Goal: Book appointment/travel/reservation

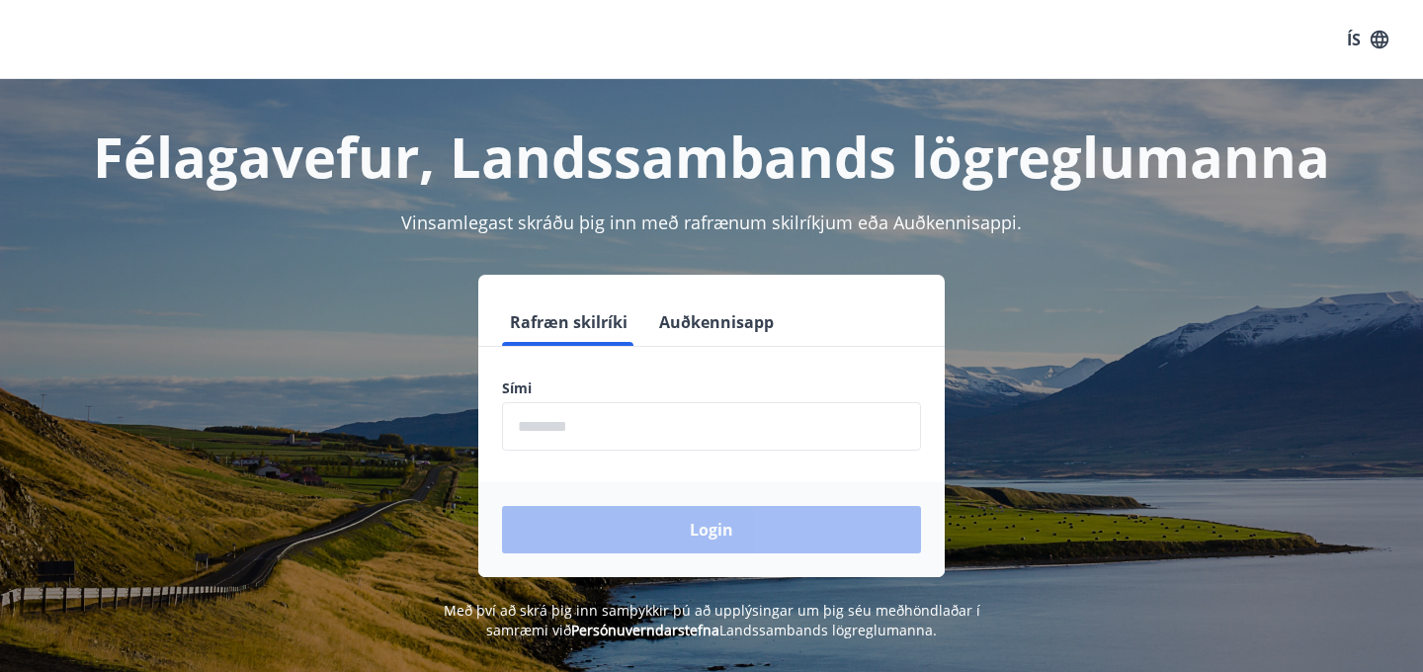
click at [631, 427] on input "phone" at bounding box center [711, 426] width 419 height 48
type input "********"
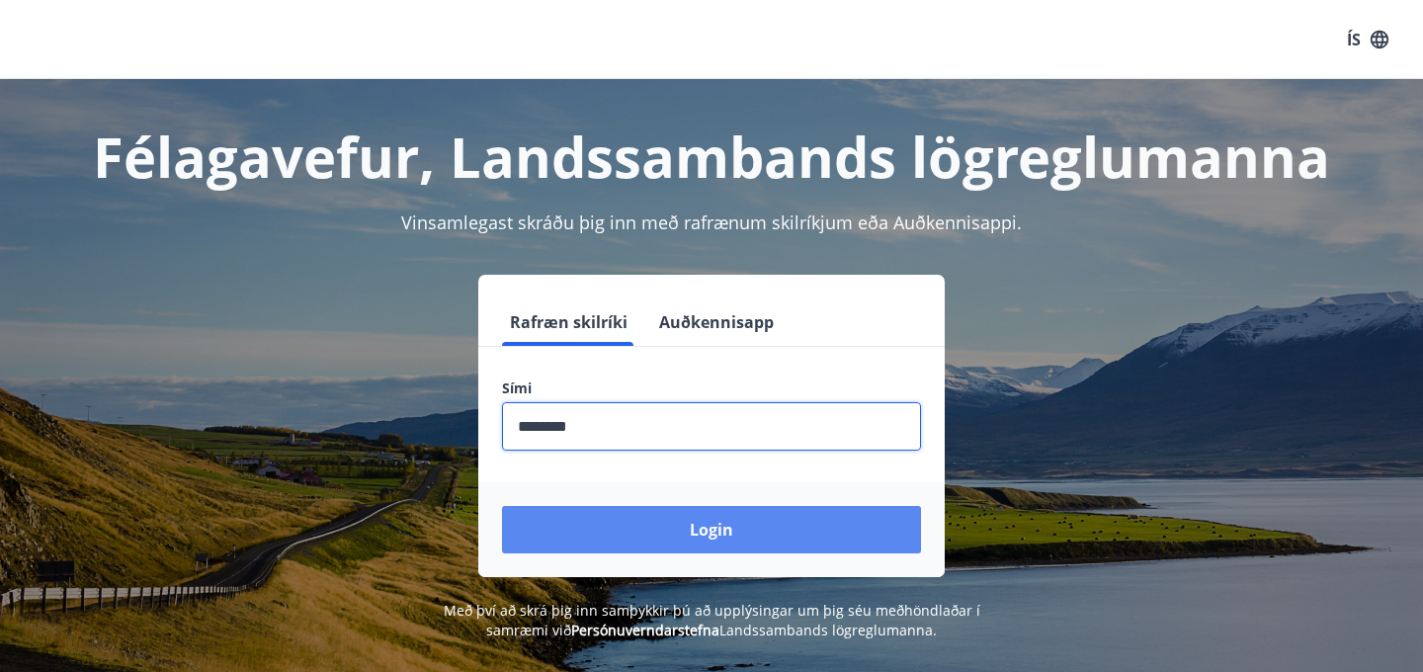
click at [696, 515] on button "Login" at bounding box center [711, 529] width 419 height 47
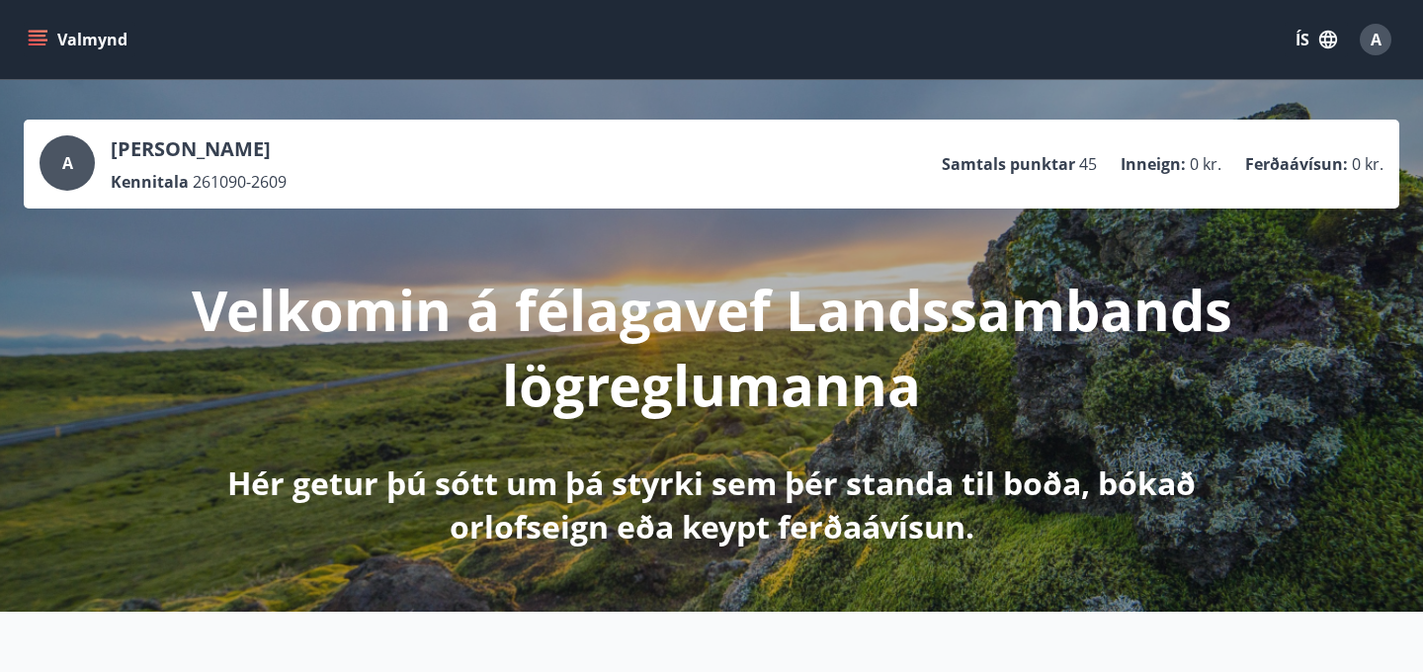
click at [36, 43] on icon "menu" at bounding box center [38, 44] width 18 height 2
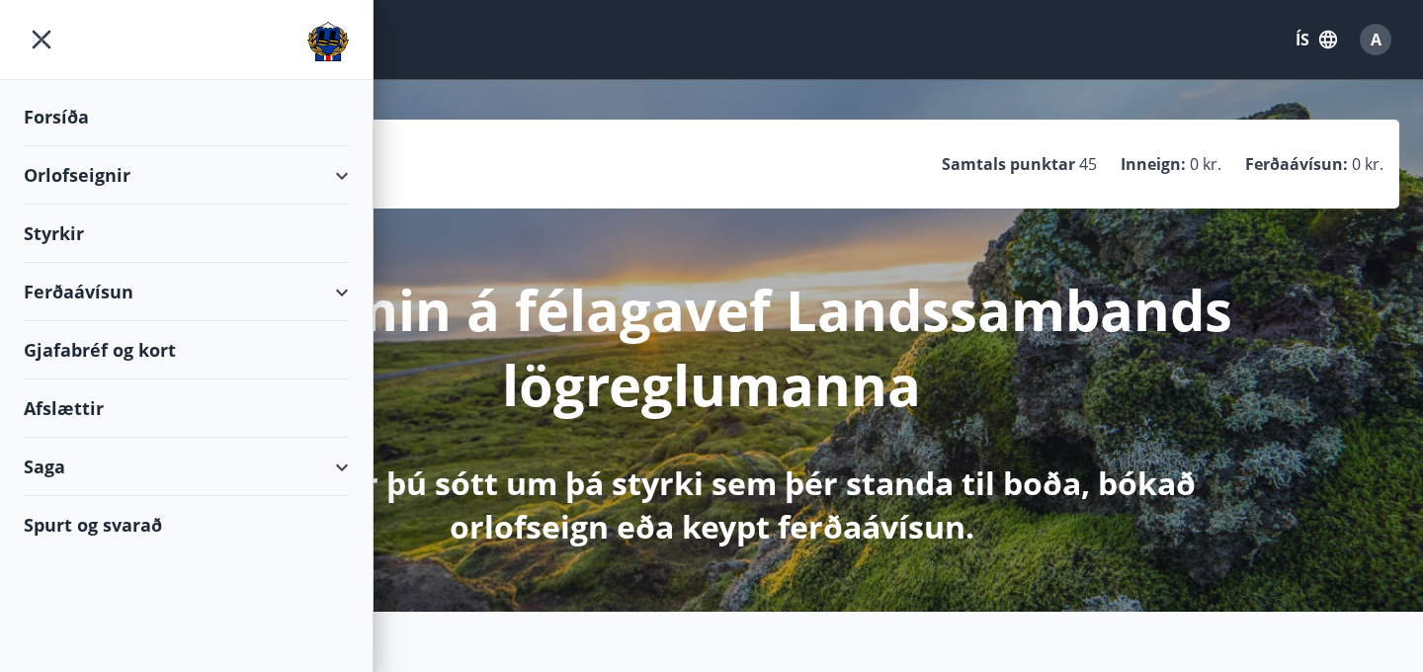
click at [333, 174] on div "Orlofseignir" at bounding box center [186, 175] width 325 height 58
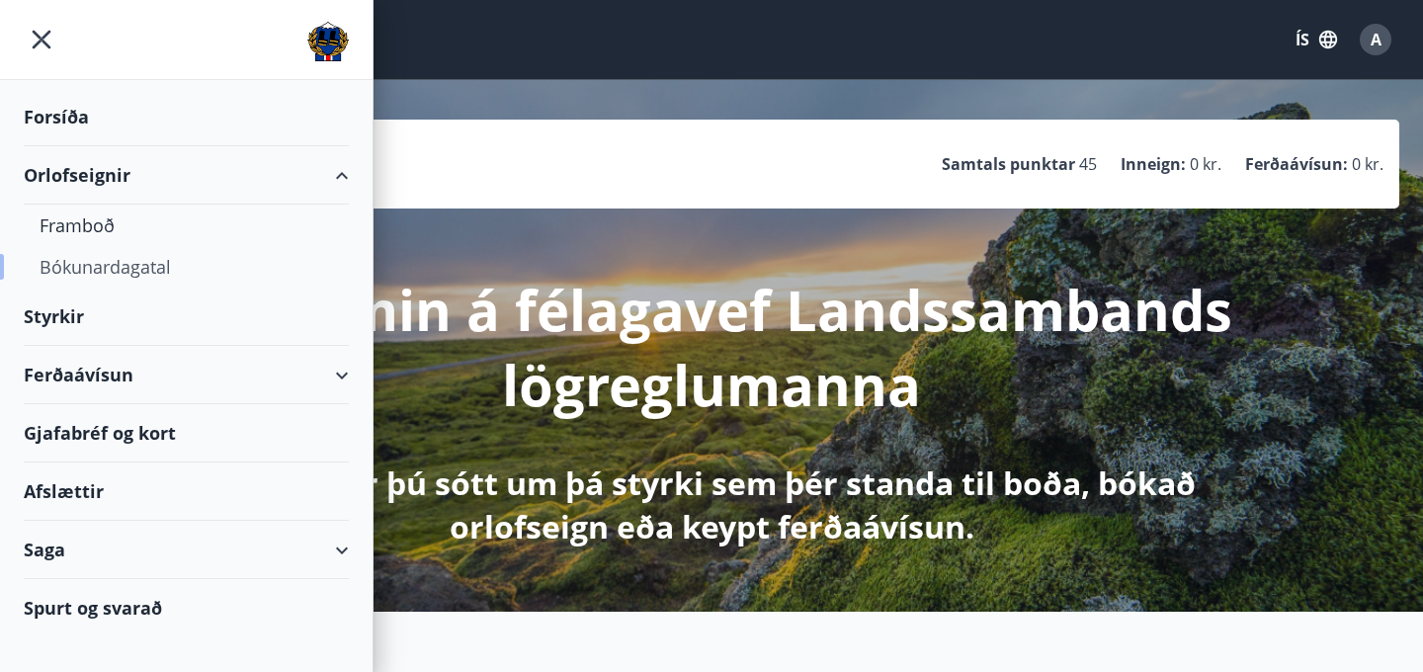
click at [86, 265] on div "Bókunardagatal" at bounding box center [187, 267] width 294 height 42
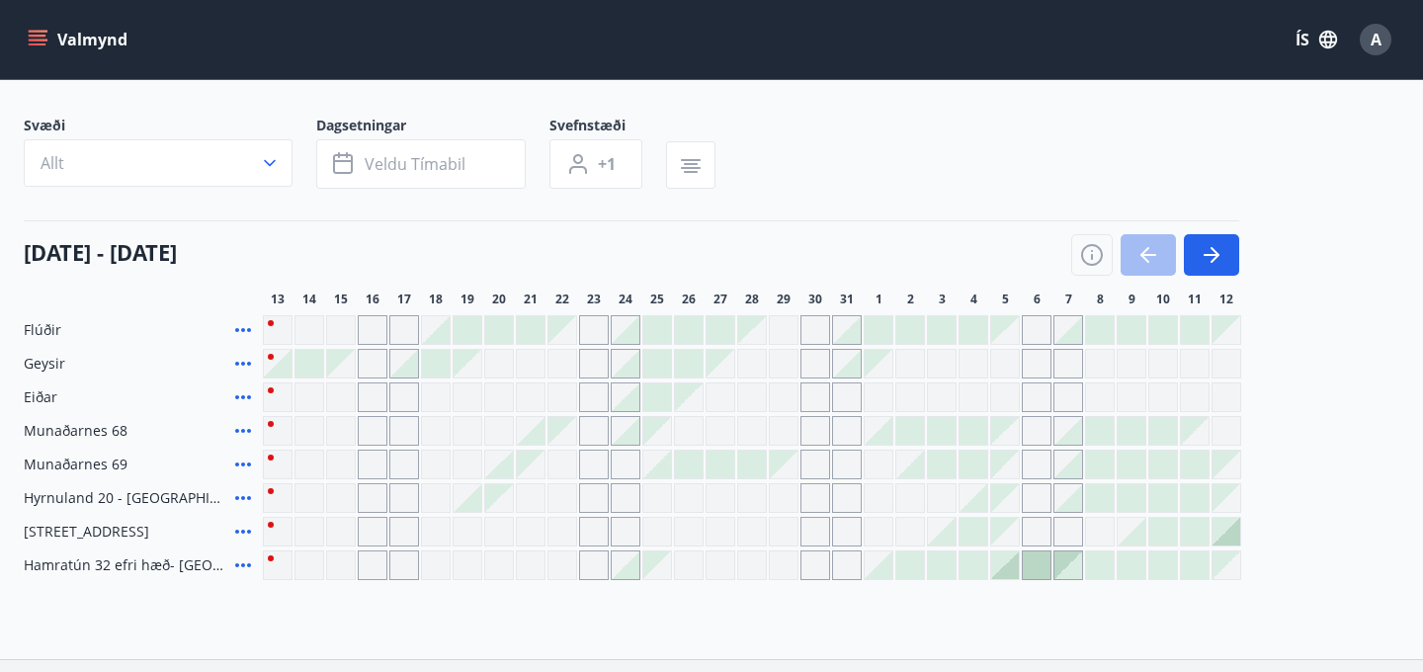
scroll to position [116, 0]
click at [1233, 258] on button "button" at bounding box center [1211, 254] width 55 height 42
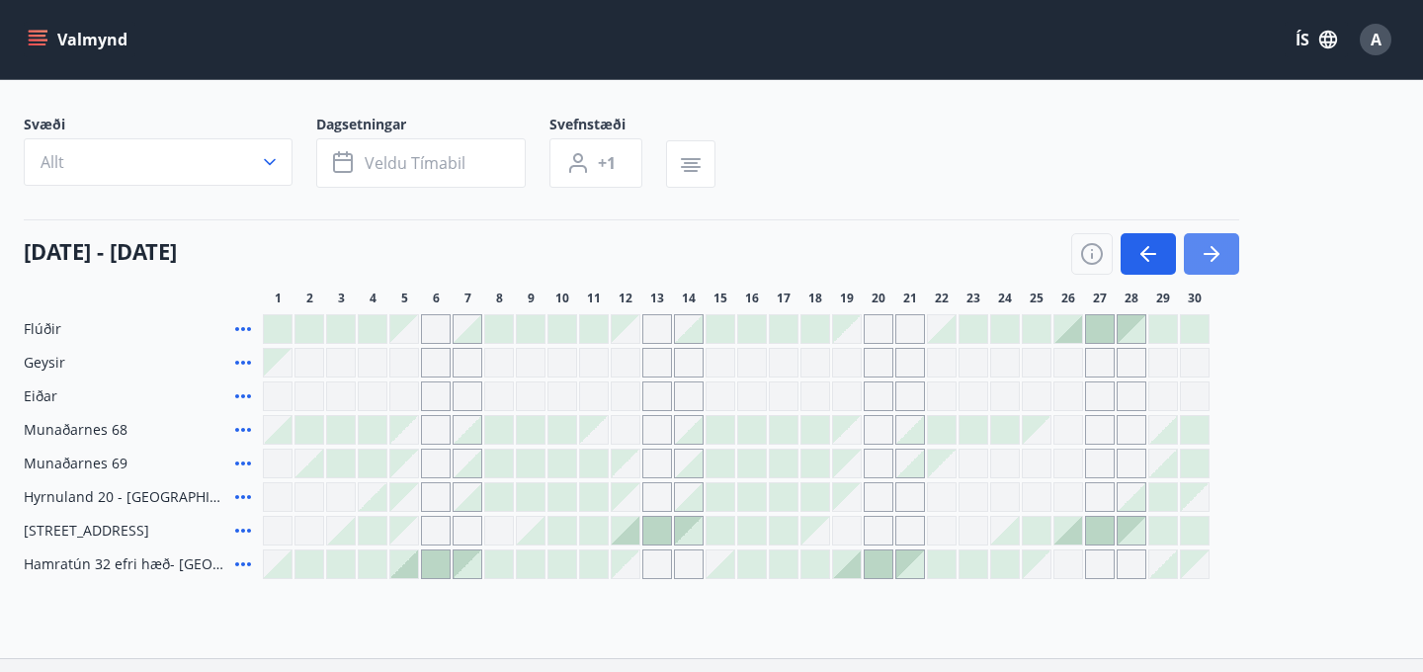
click at [1233, 258] on button "button" at bounding box center [1211, 254] width 55 height 42
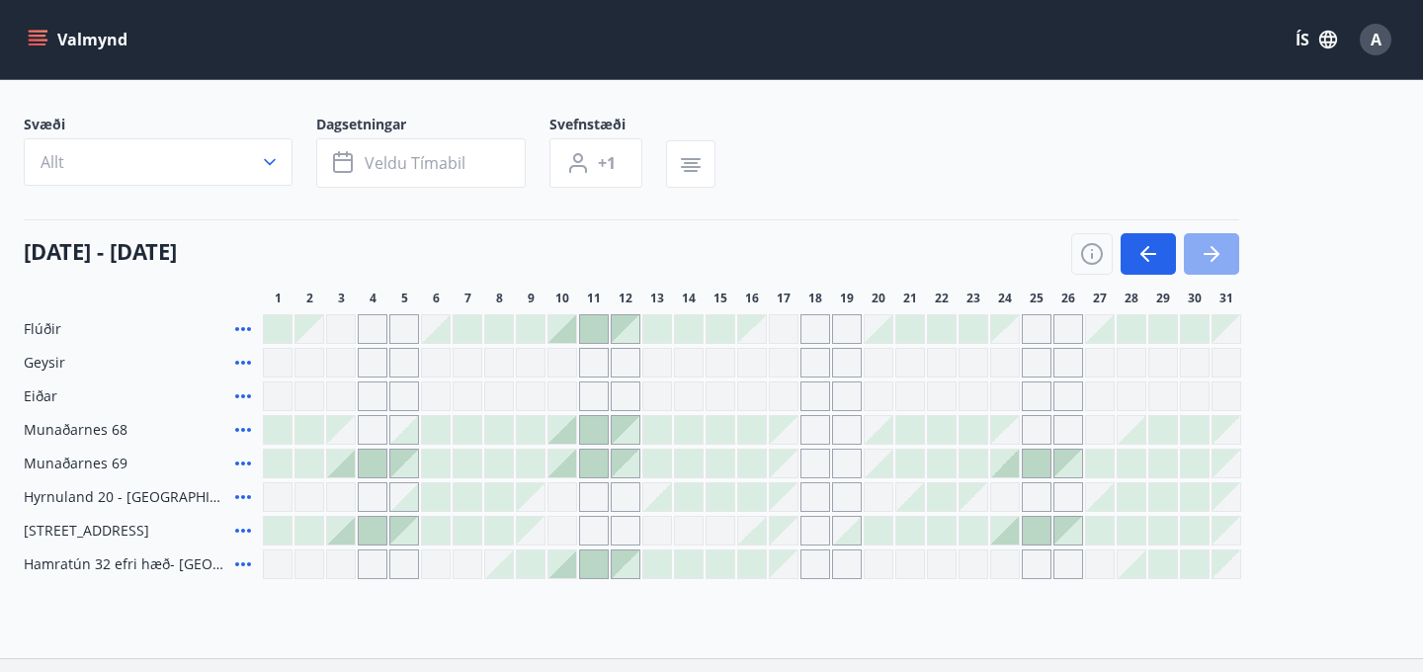
click at [1233, 258] on button "button" at bounding box center [1211, 254] width 55 height 42
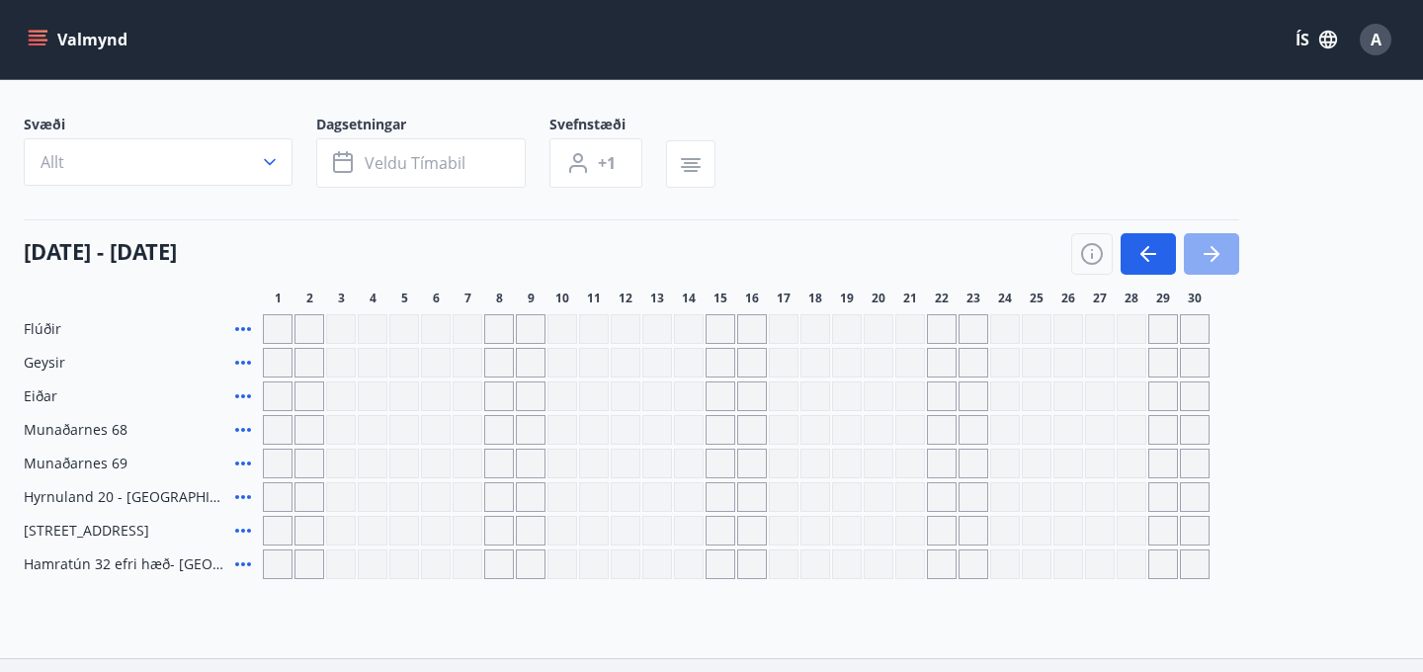
click at [1233, 258] on button "button" at bounding box center [1211, 254] width 55 height 42
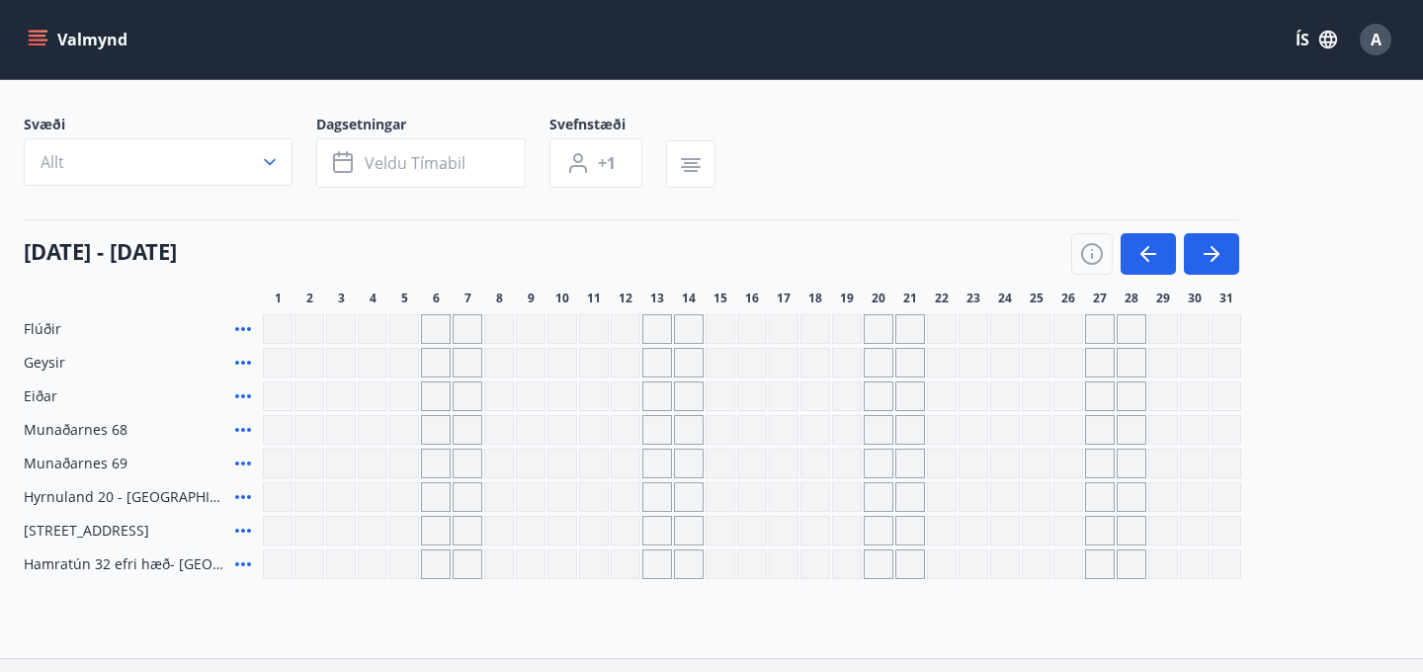
click at [883, 401] on div "Gráir dagar eru ekki bókanlegir" at bounding box center [879, 397] width 30 height 30
click at [1155, 255] on icon "button" at bounding box center [1149, 254] width 24 height 24
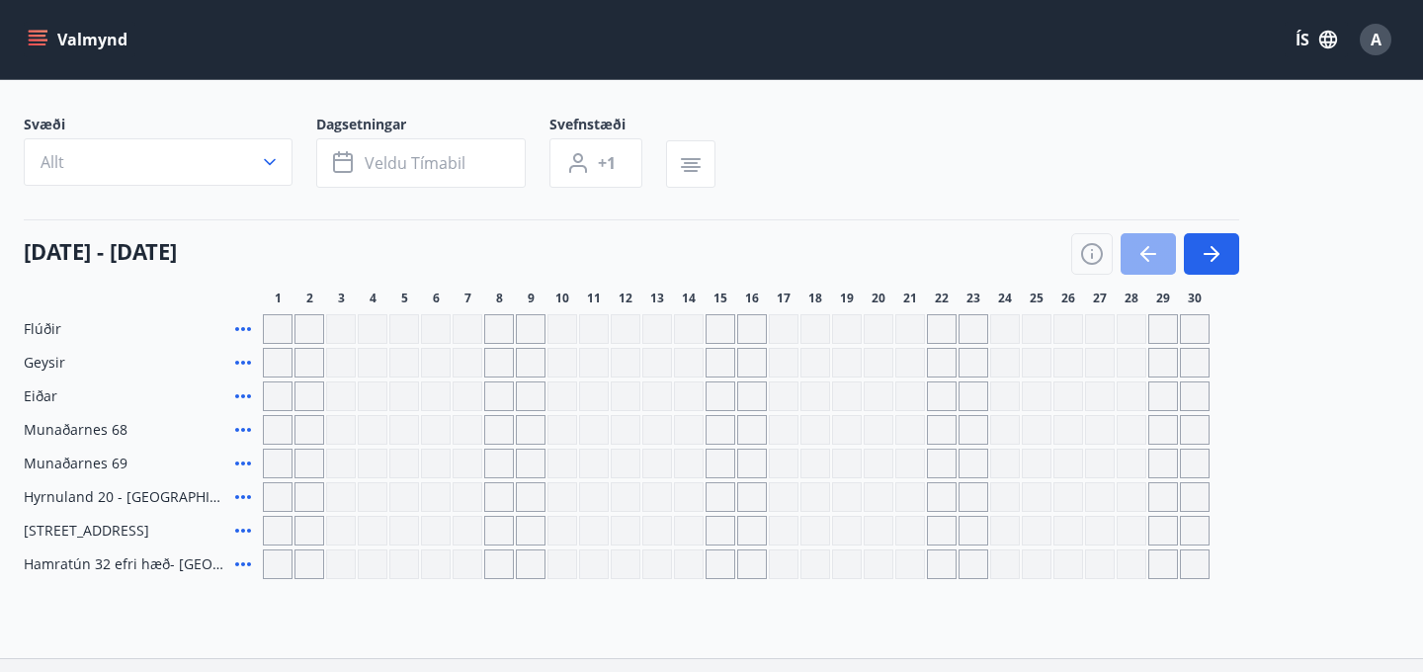
click at [1155, 255] on icon "button" at bounding box center [1149, 254] width 24 height 24
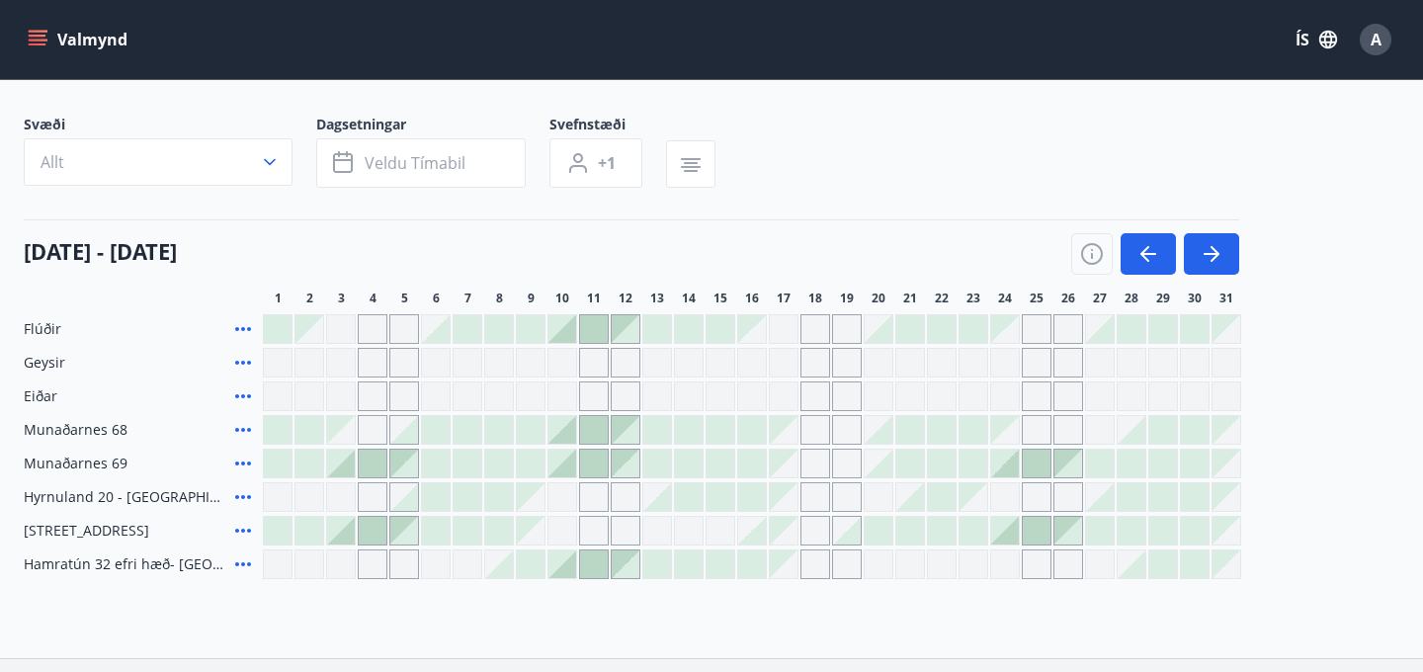
click at [41, 36] on icon "menu" at bounding box center [38, 36] width 18 height 2
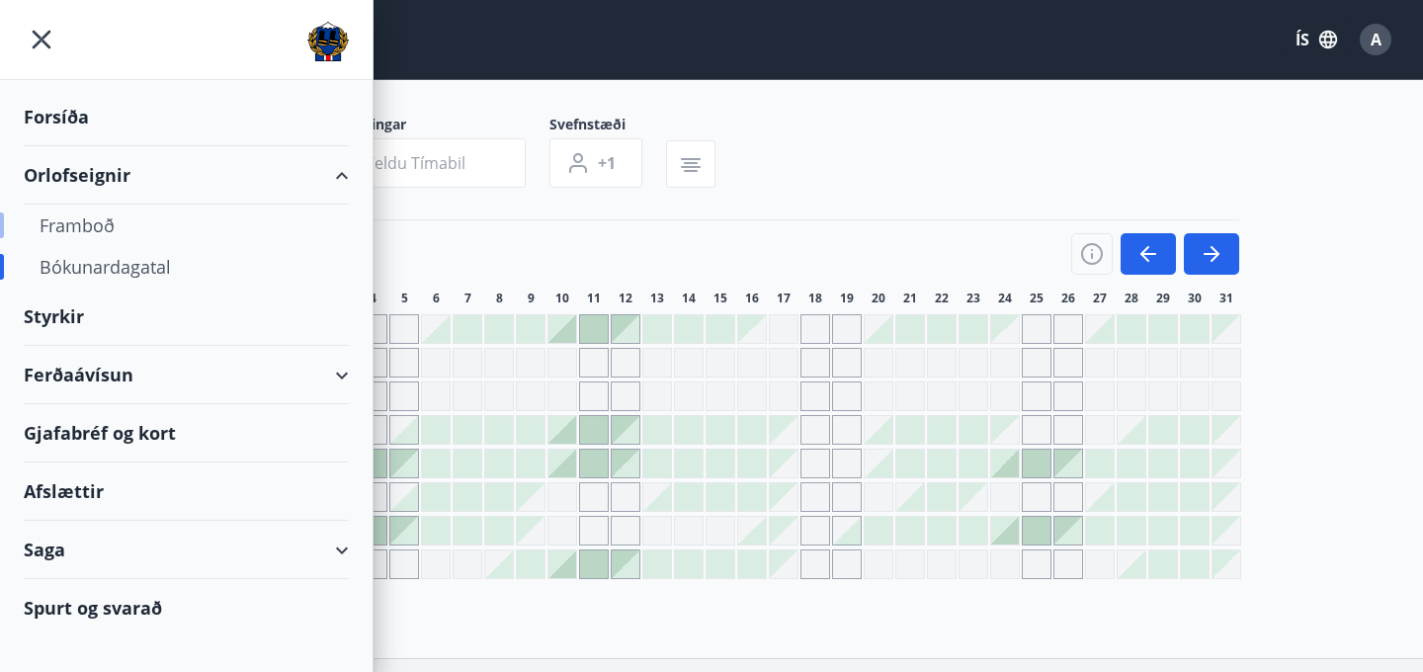
click at [92, 232] on div "Framboð" at bounding box center [187, 226] width 294 height 42
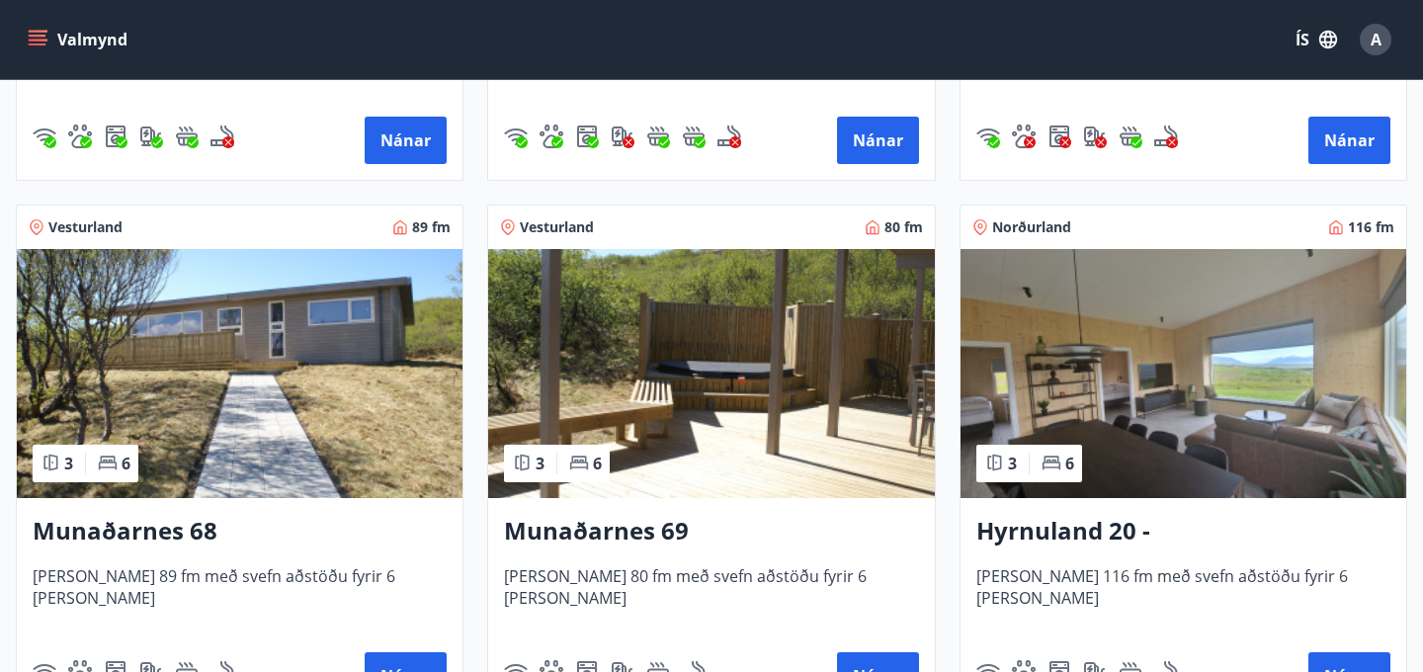
scroll to position [766, 0]
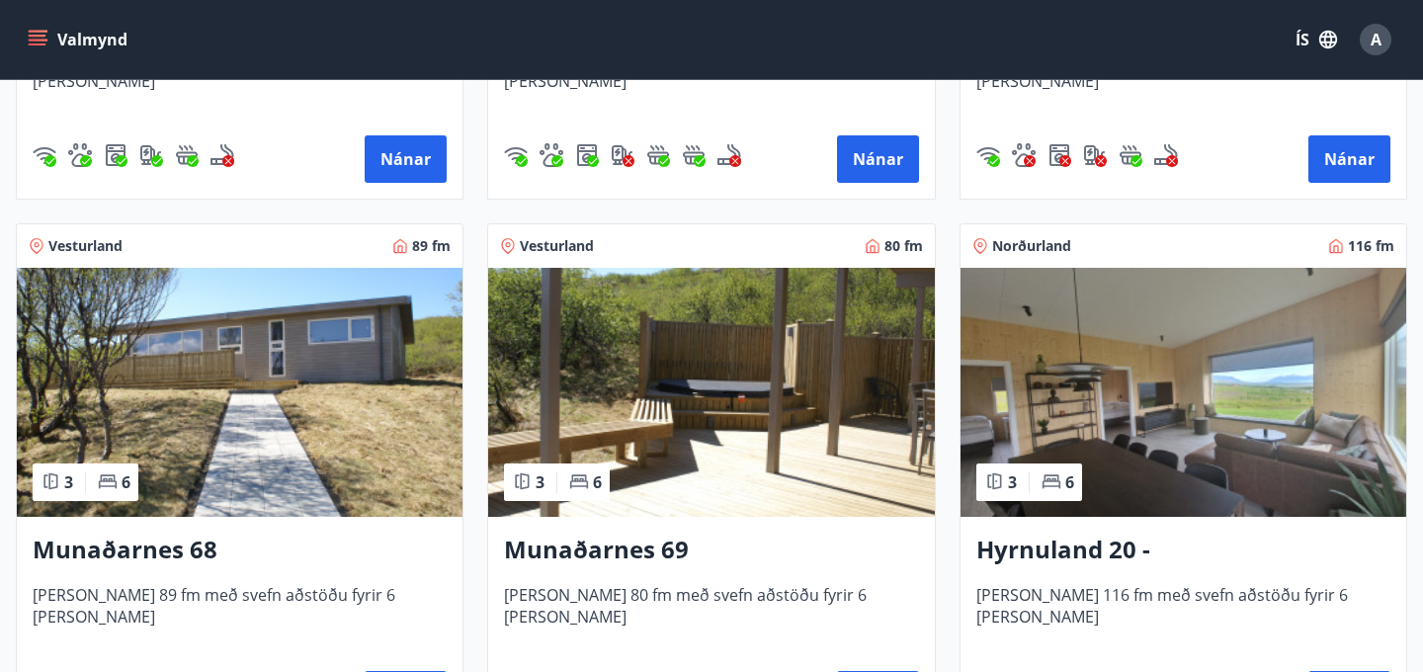
click at [1175, 366] on img at bounding box center [1184, 392] width 446 height 249
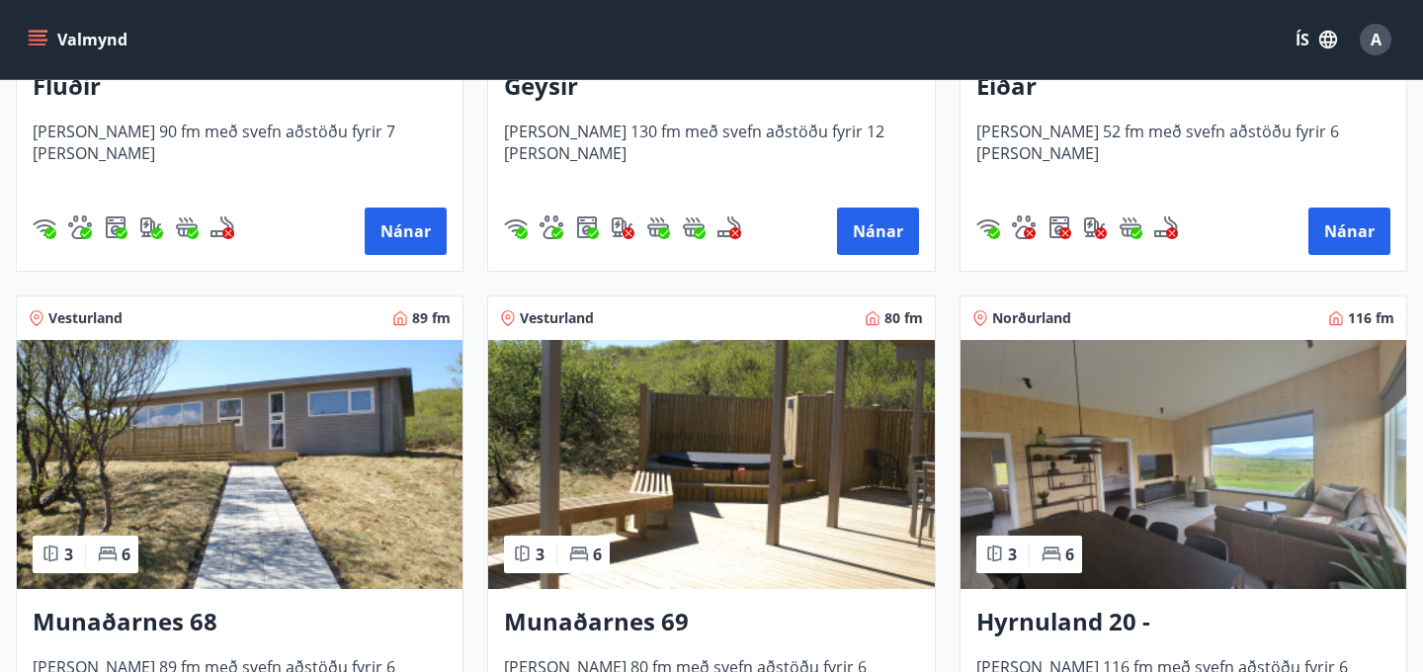
scroll to position [832, 0]
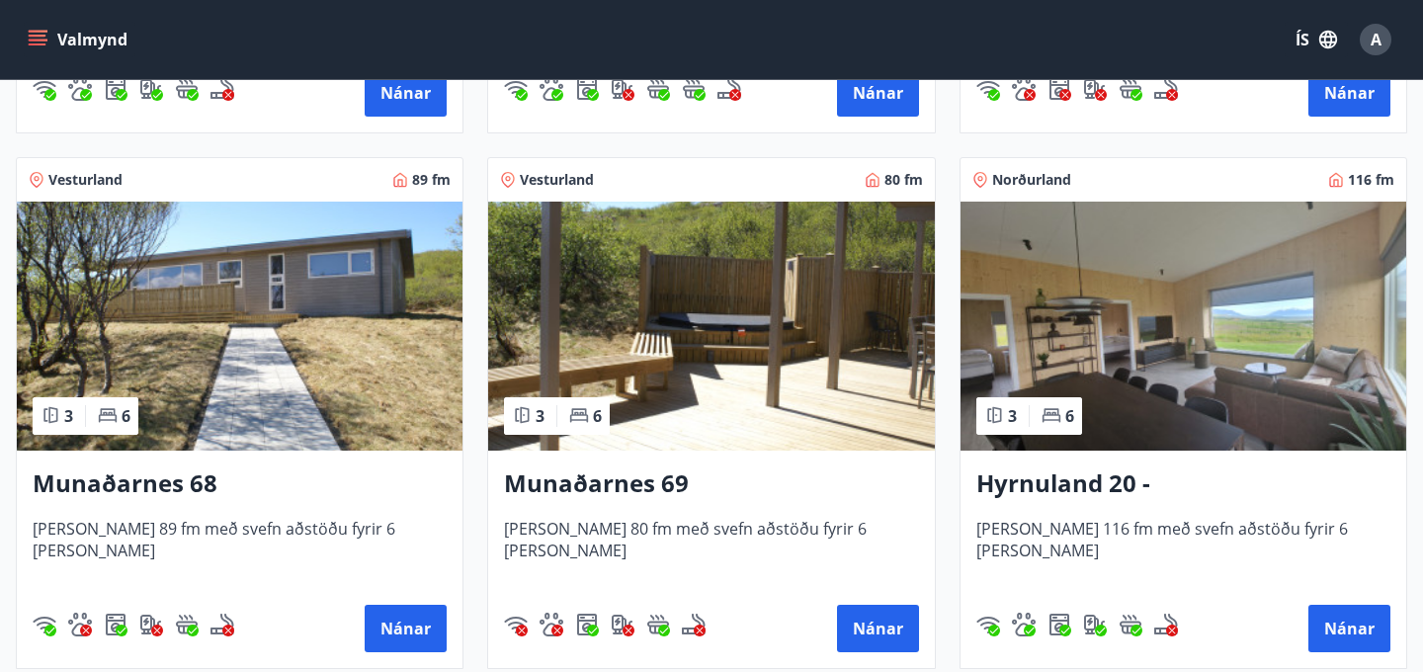
click at [1181, 337] on img at bounding box center [1184, 326] width 446 height 249
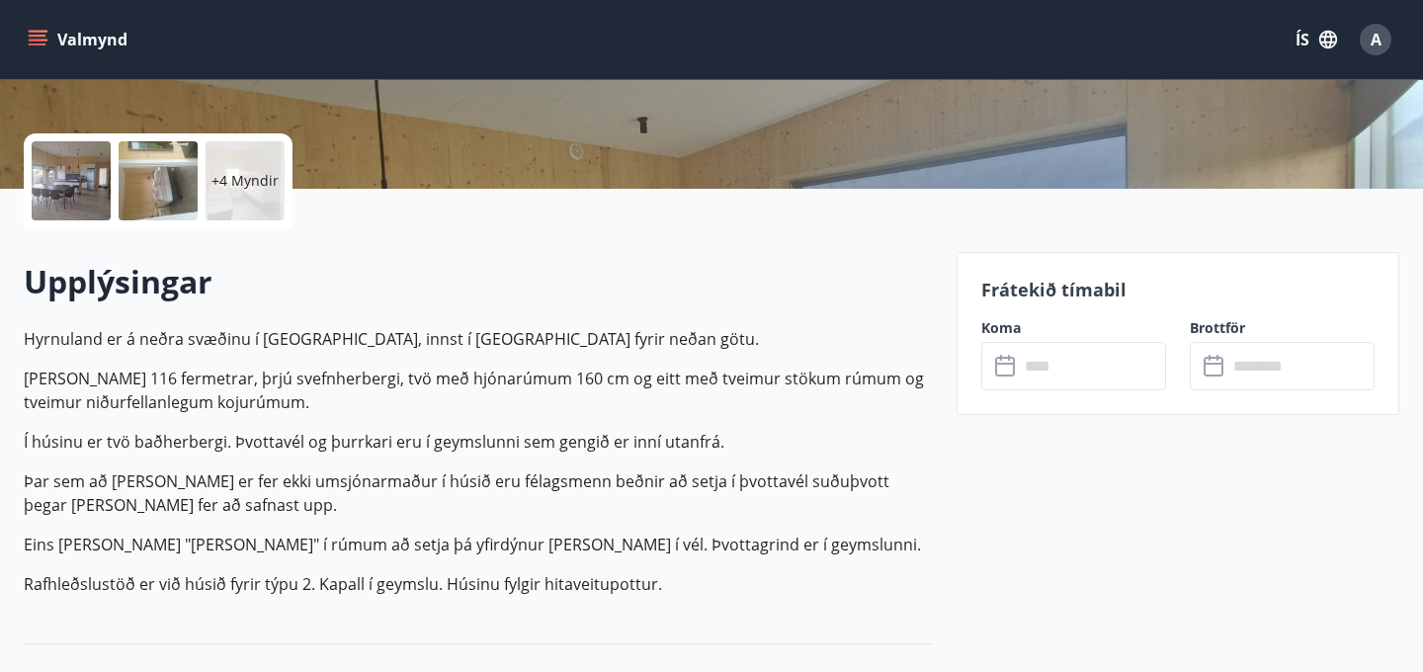
scroll to position [431, 0]
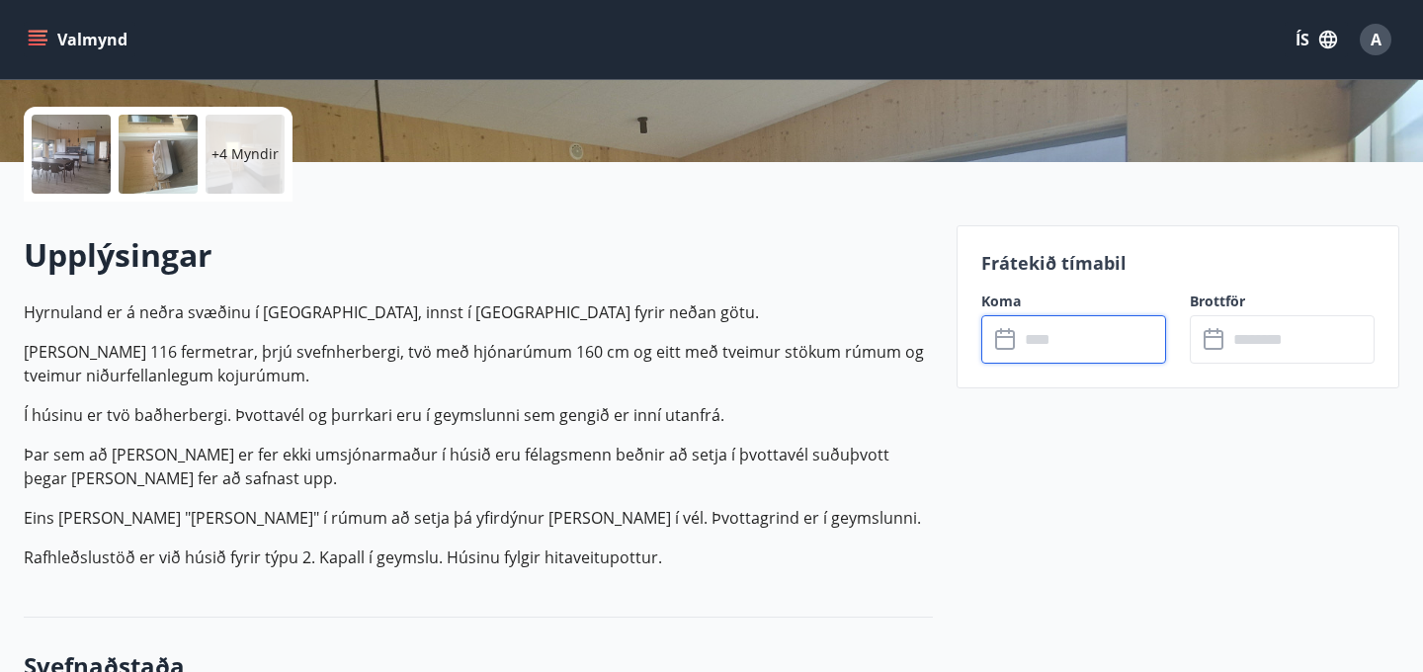
click at [1049, 347] on input "text" at bounding box center [1092, 339] width 147 height 48
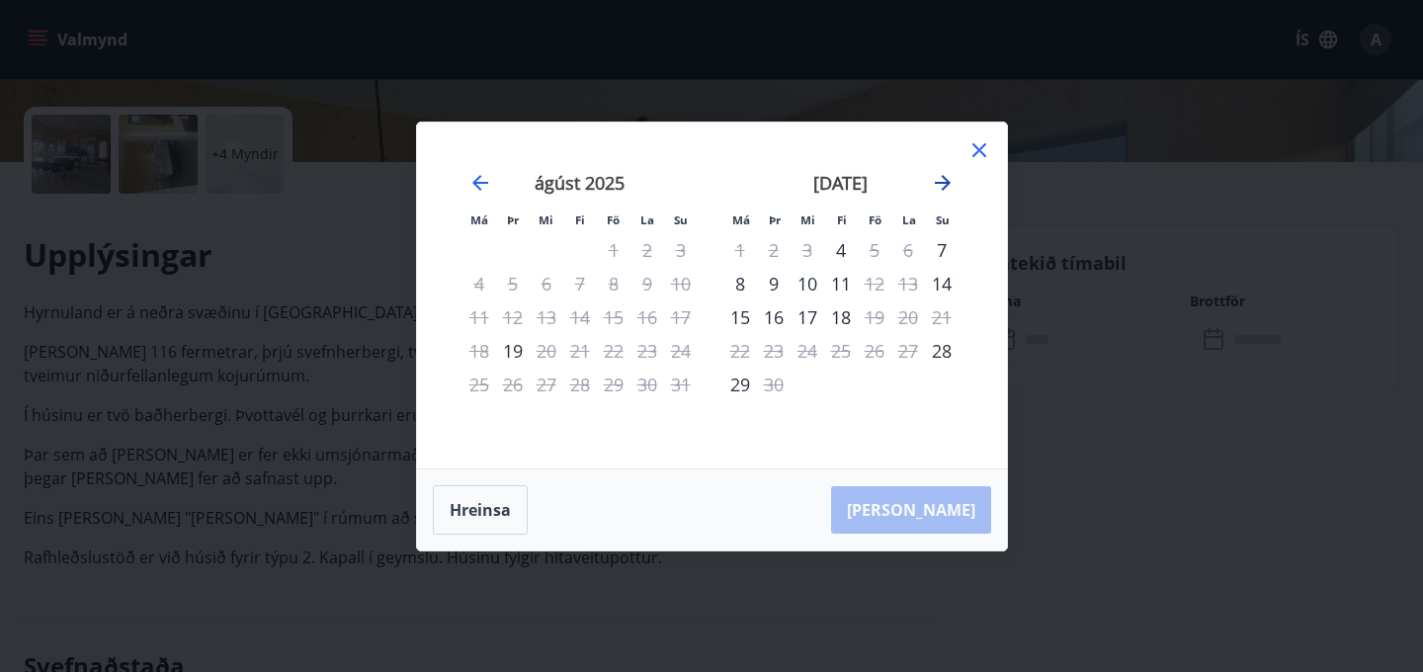
click at [936, 185] on icon "Move forward to switch to the next month." at bounding box center [943, 183] width 24 height 24
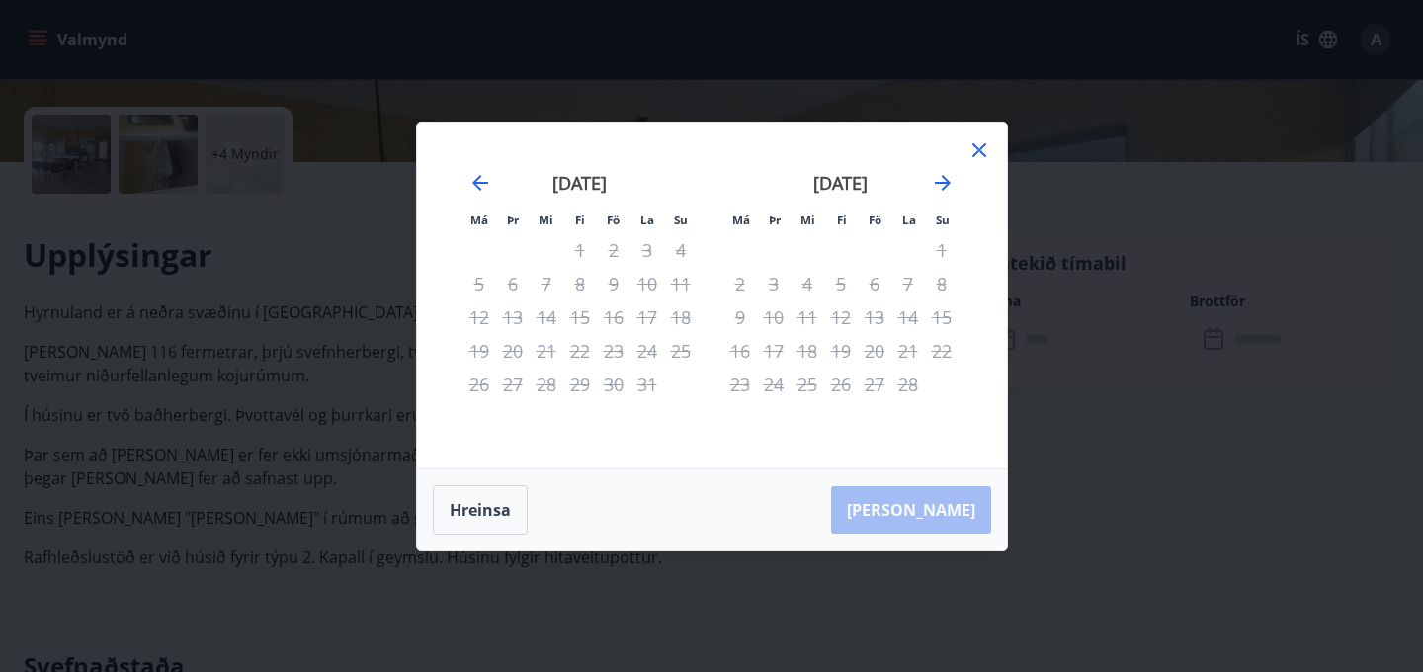
click at [976, 148] on icon at bounding box center [980, 150] width 14 height 14
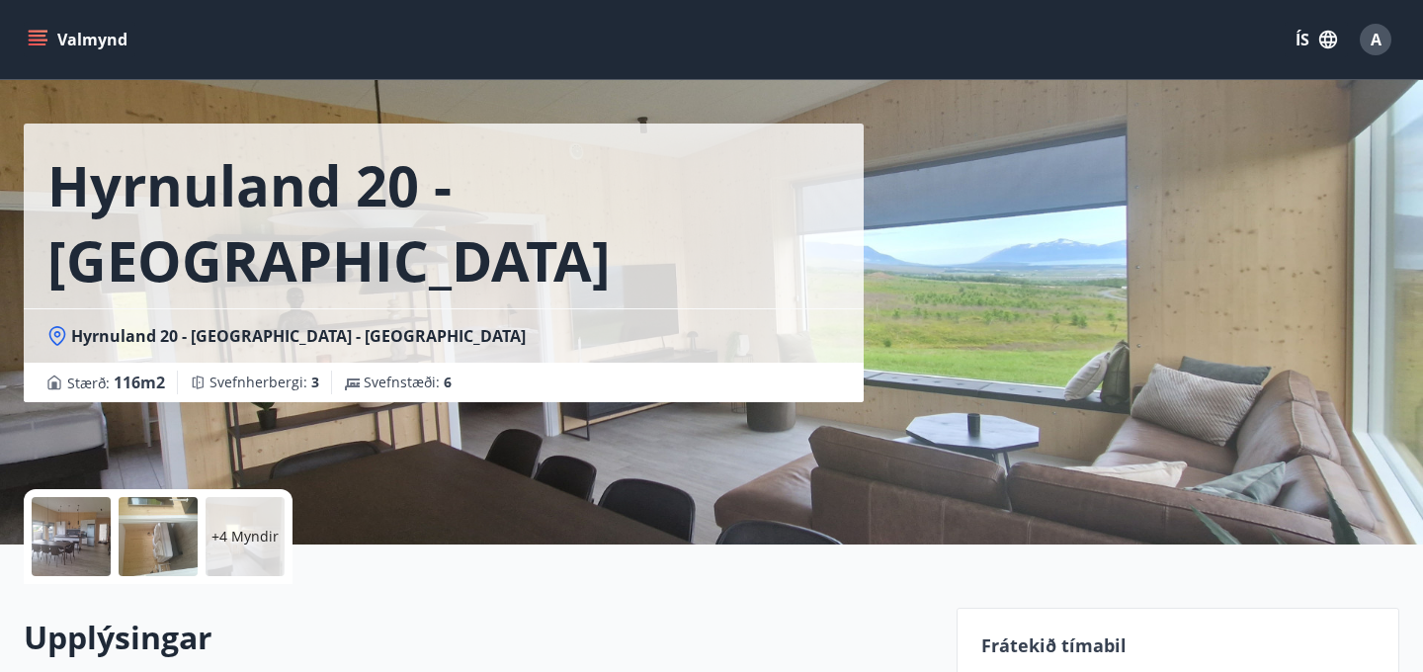
scroll to position [0, 0]
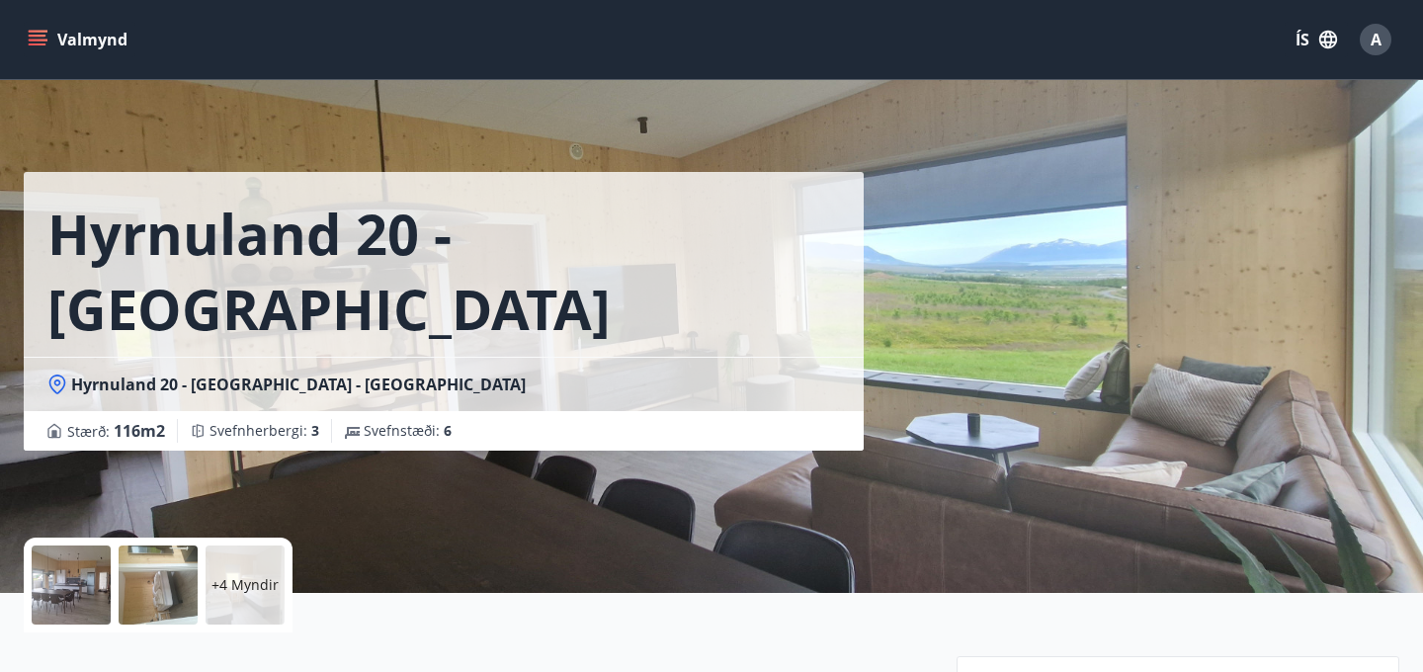
click at [38, 46] on icon "menu" at bounding box center [38, 40] width 20 height 20
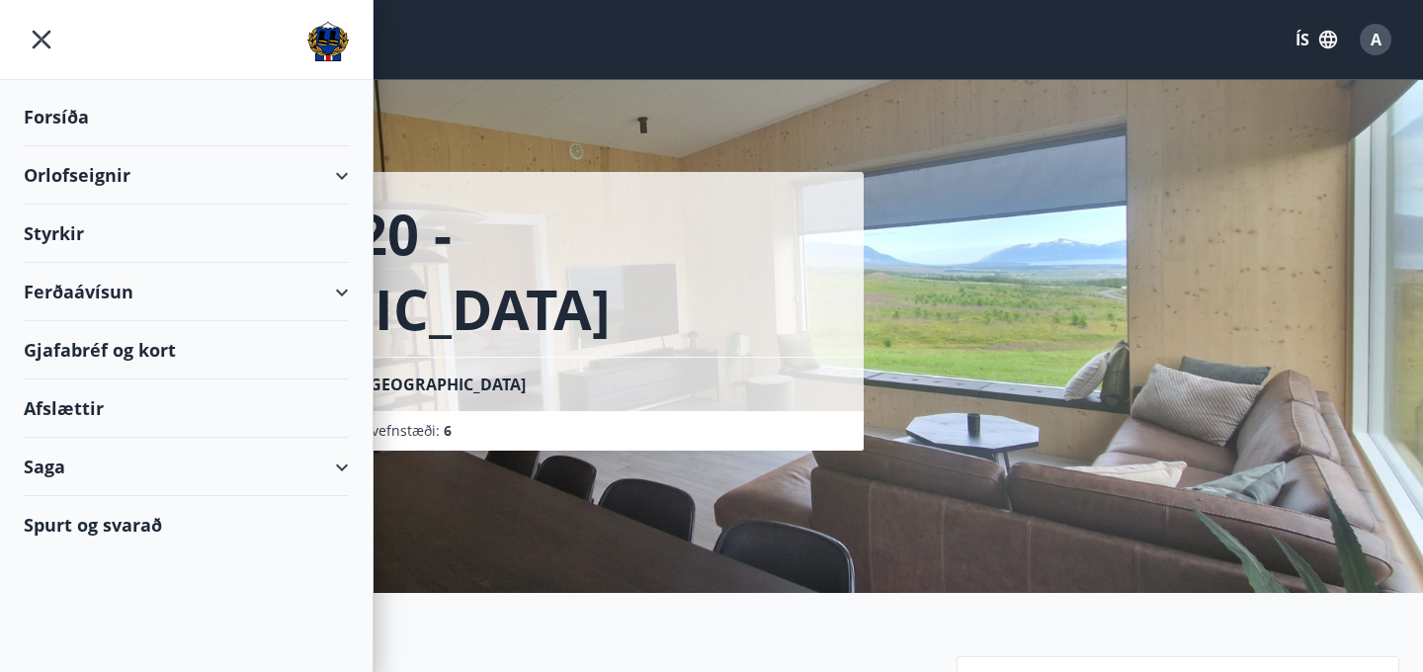
click at [344, 177] on div "Orlofseignir" at bounding box center [186, 175] width 325 height 58
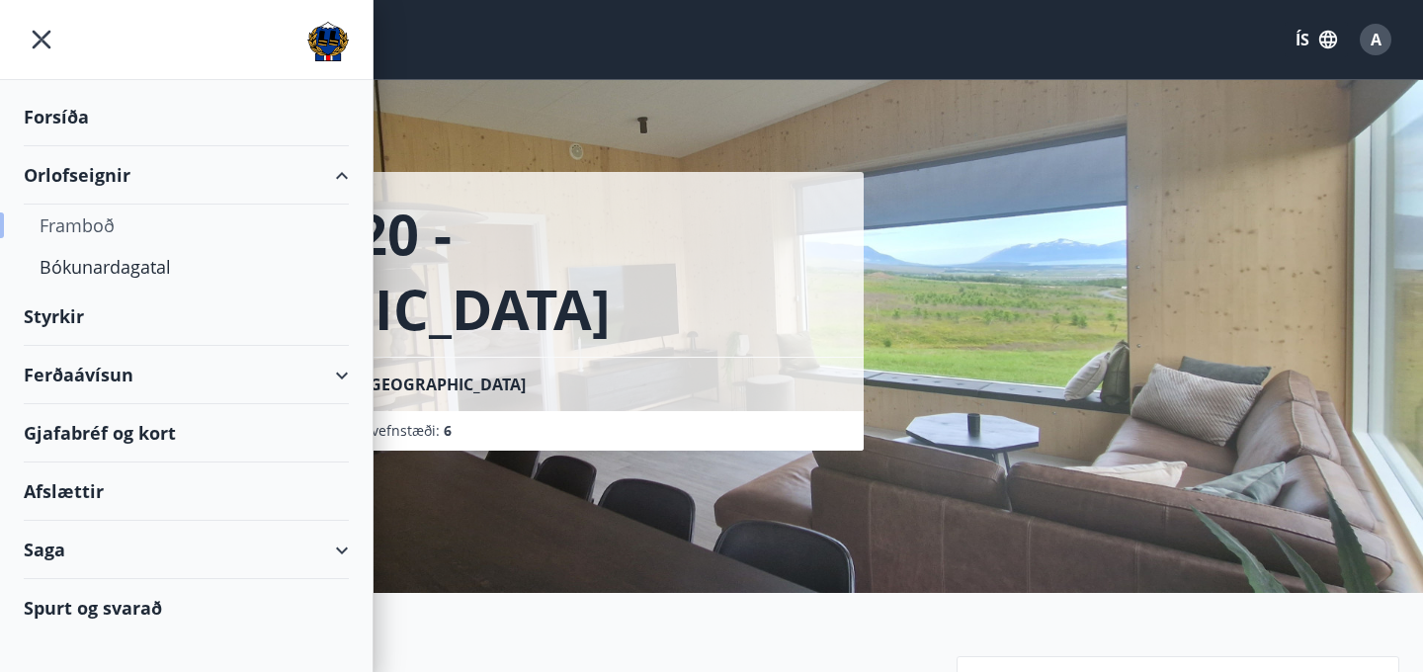
click at [82, 234] on div "Framboð" at bounding box center [187, 226] width 294 height 42
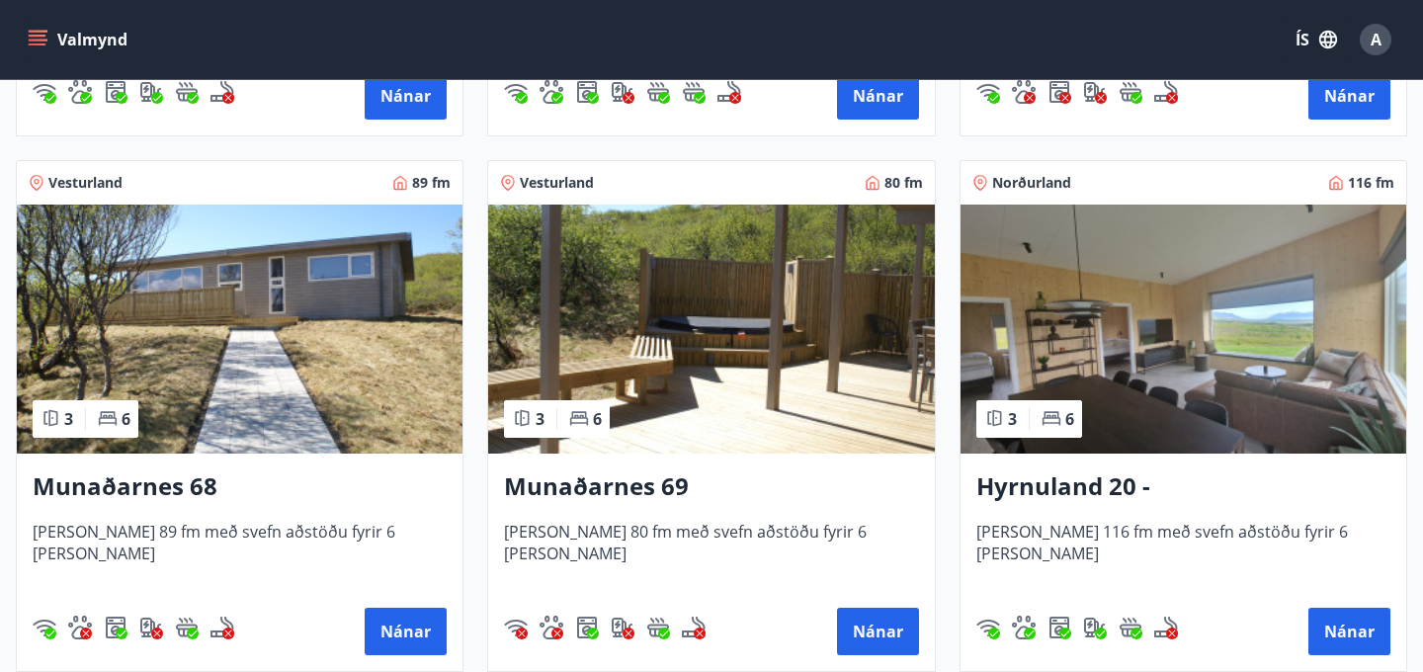
scroll to position [848, 0]
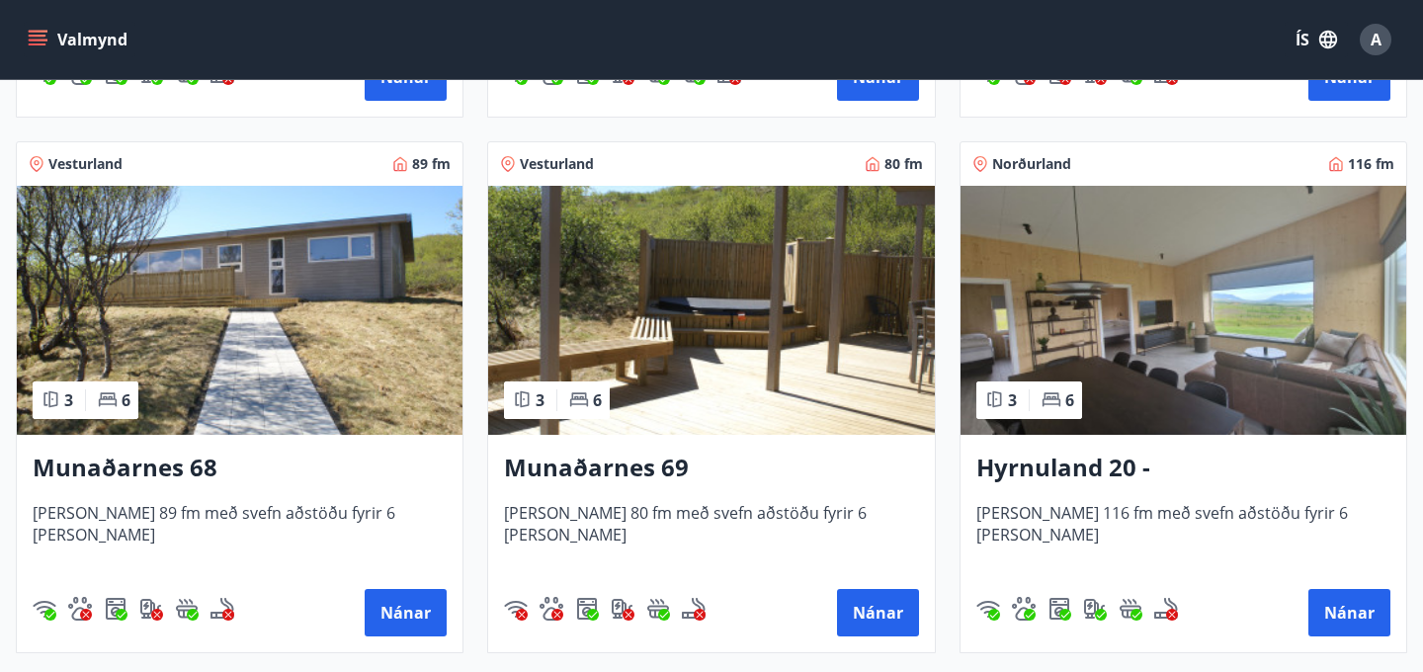
click at [747, 338] on img at bounding box center [711, 310] width 446 height 249
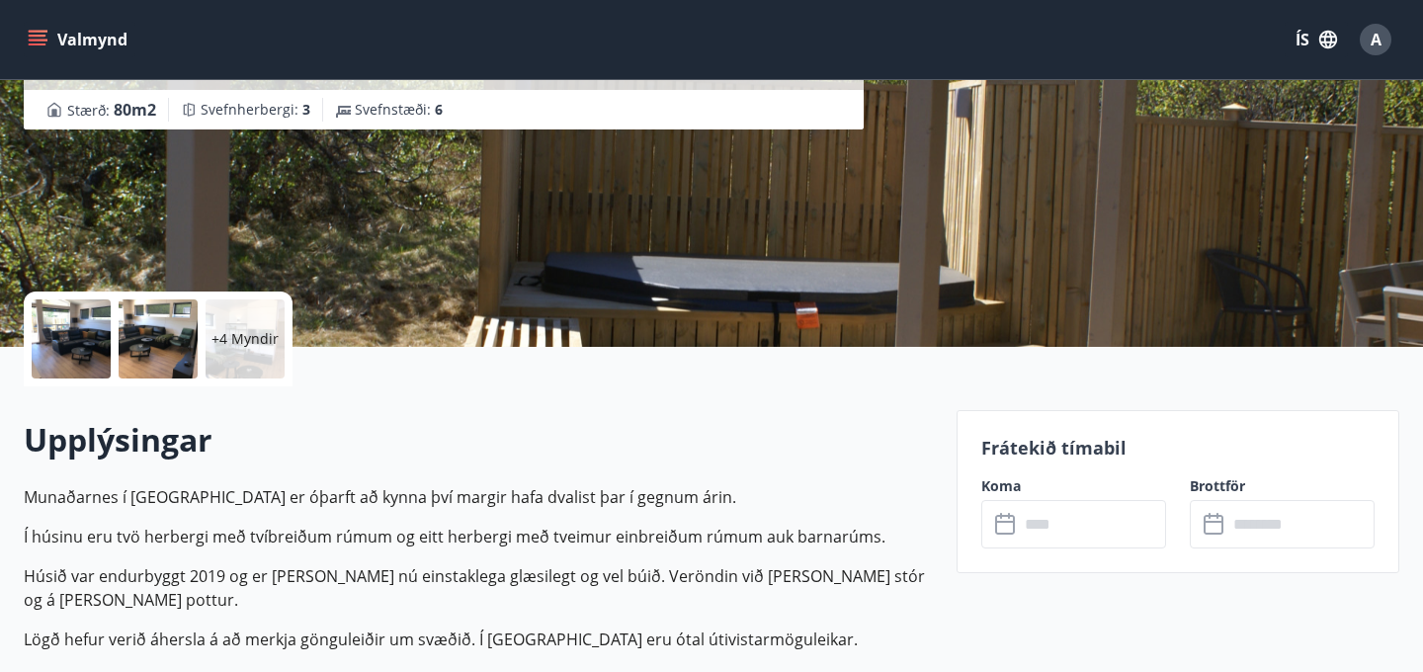
scroll to position [222, 0]
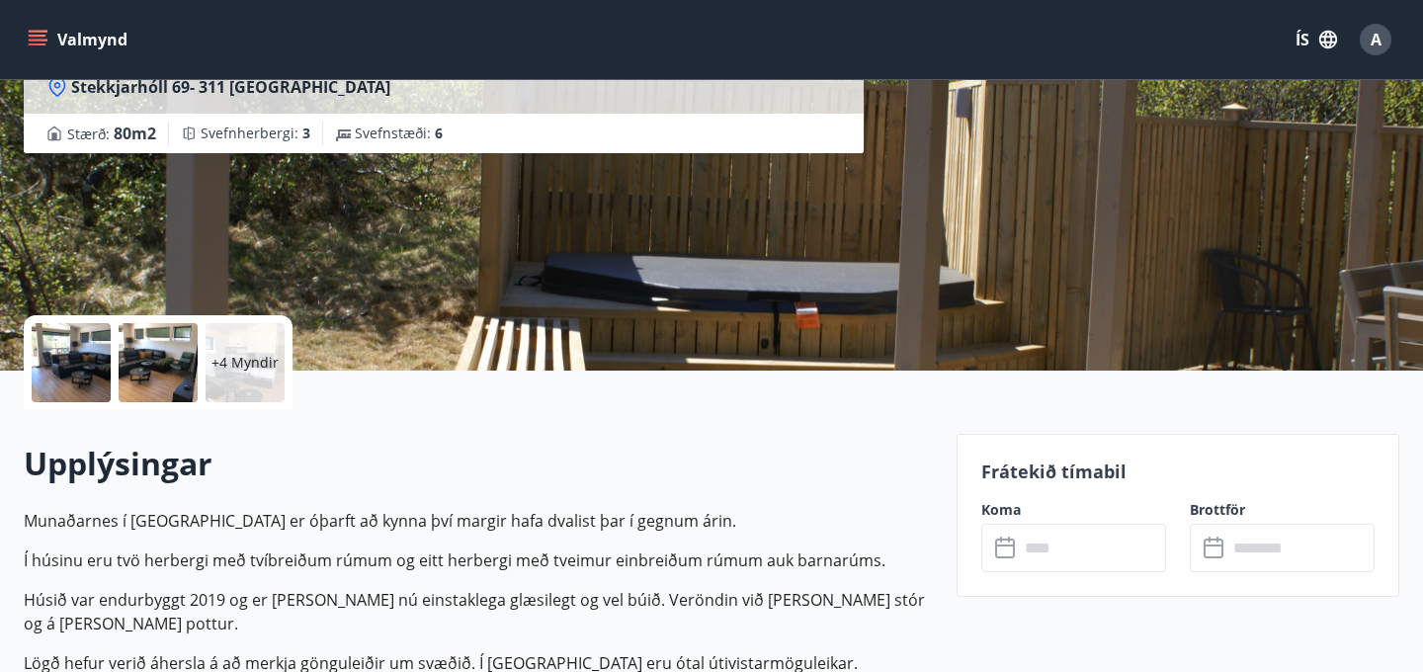
click at [65, 355] on div at bounding box center [71, 362] width 79 height 79
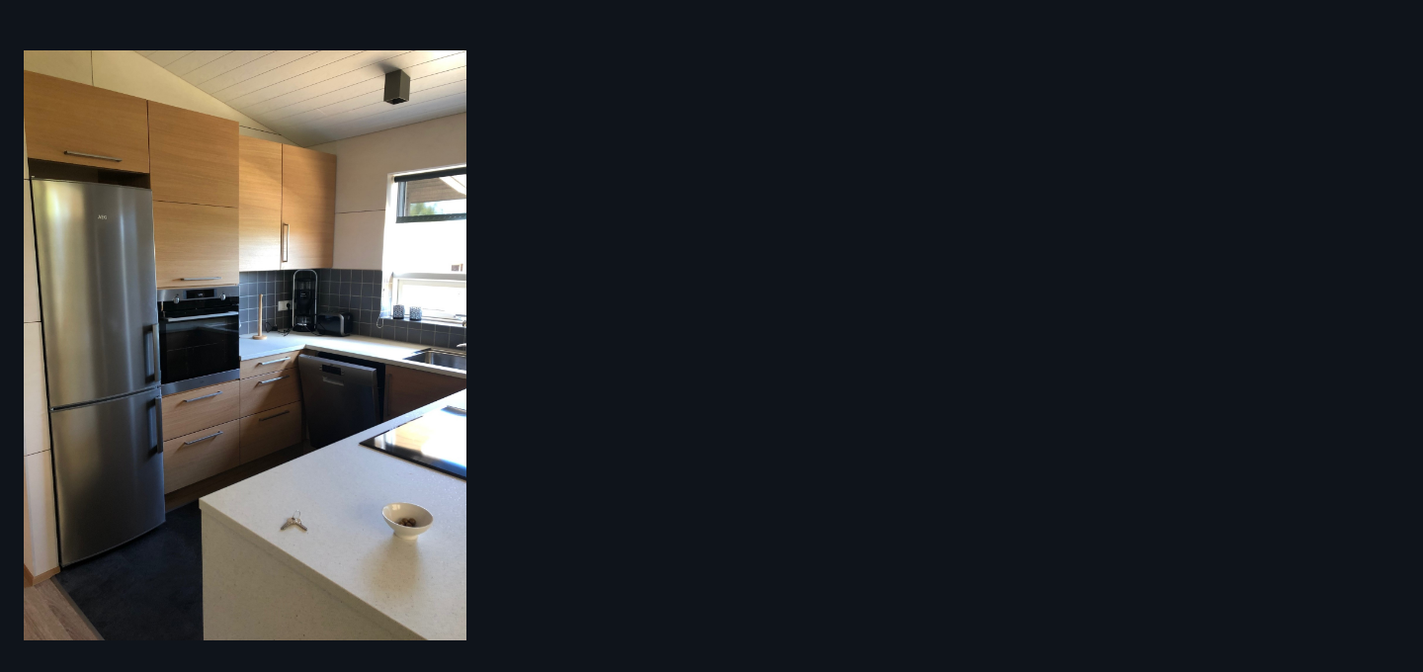
scroll to position [1908, 0]
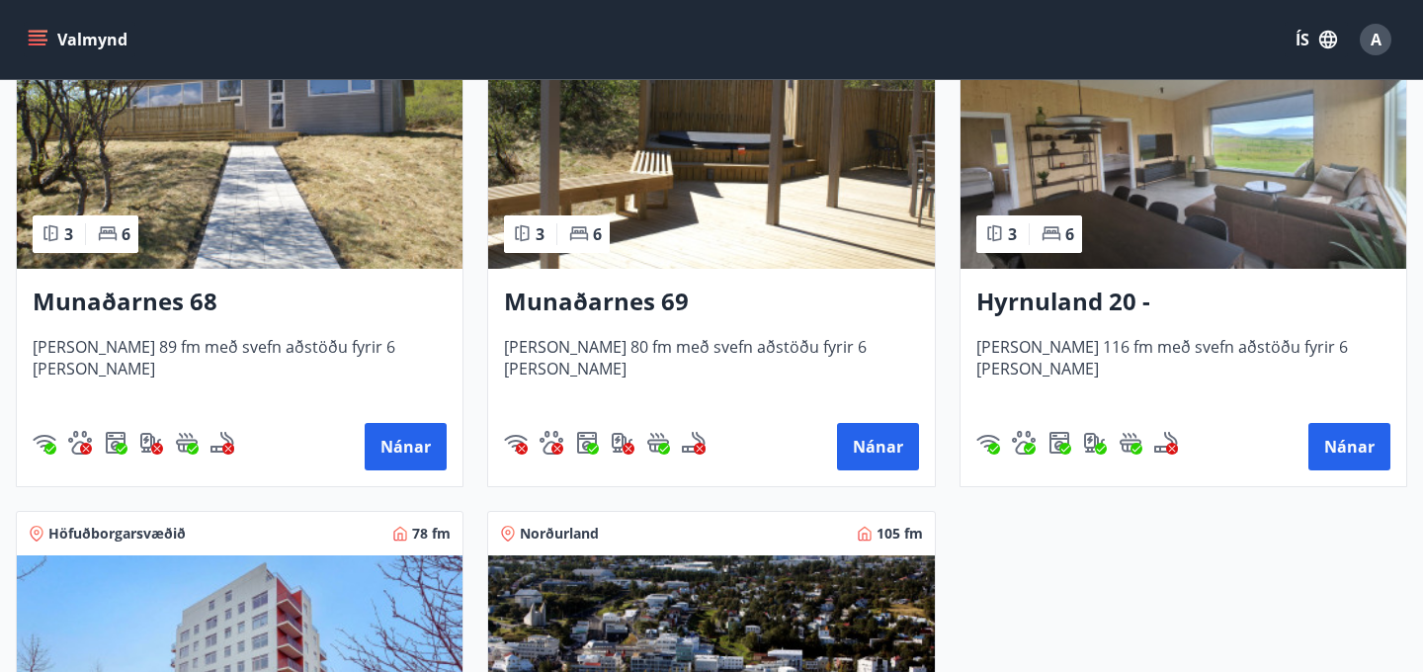
scroll to position [1263, 0]
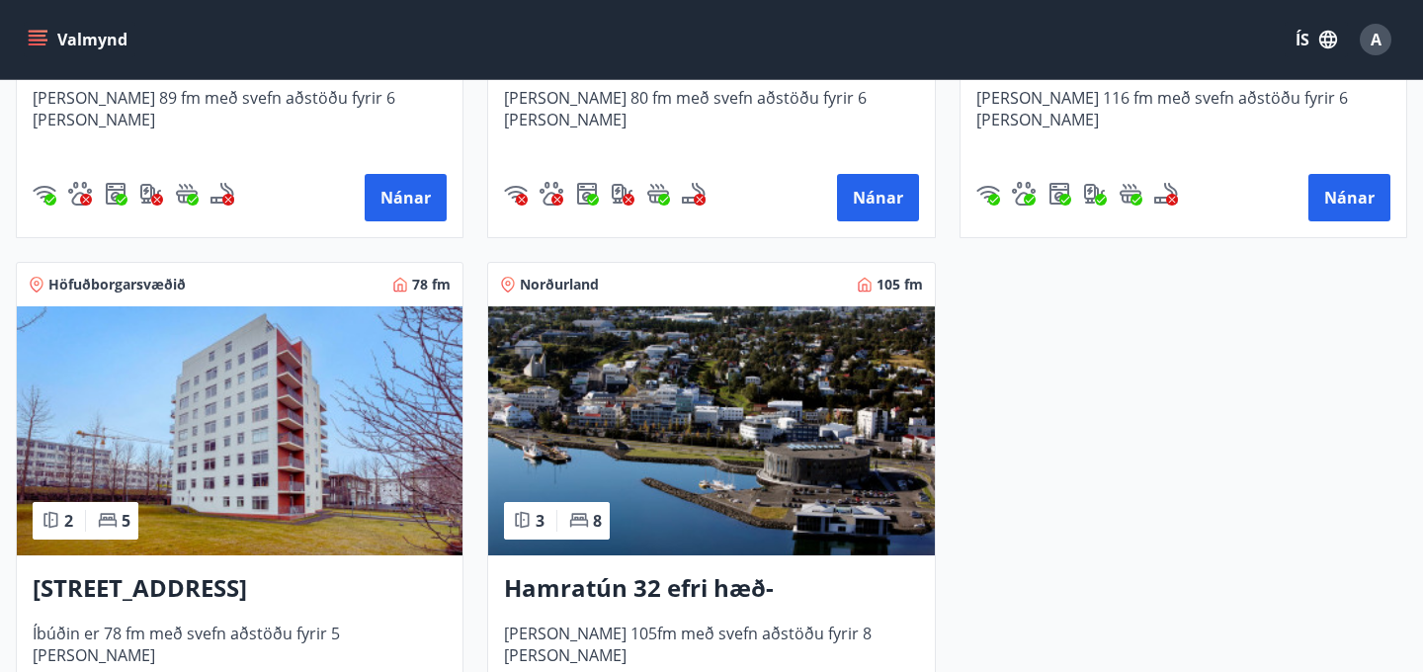
click at [886, 411] on img at bounding box center [711, 430] width 446 height 249
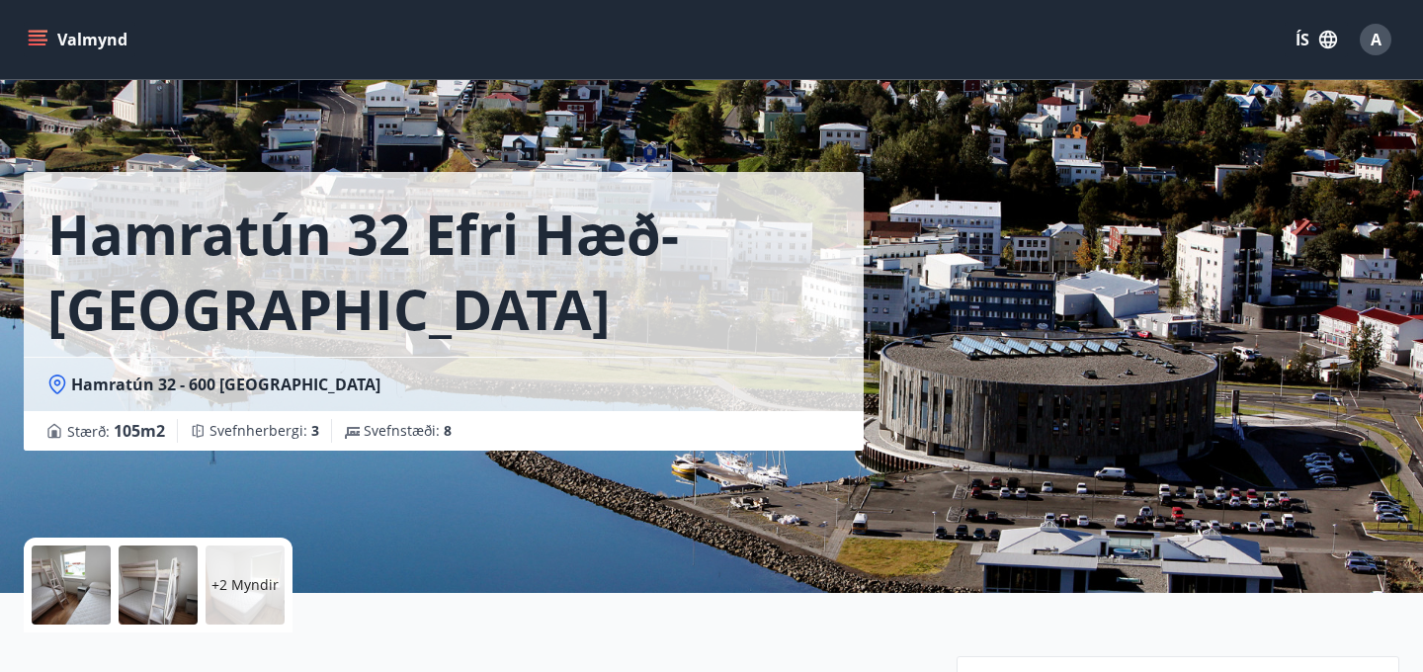
click at [75, 572] on div at bounding box center [71, 585] width 79 height 79
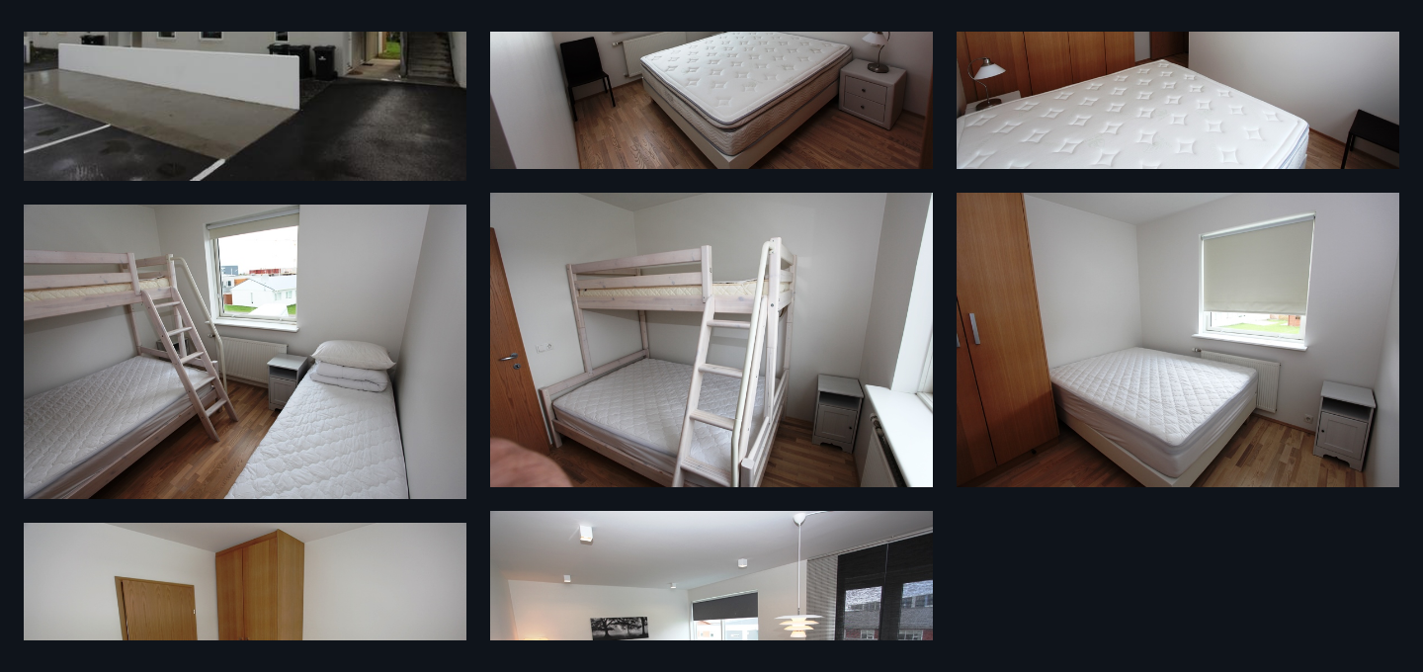
scroll to position [419, 0]
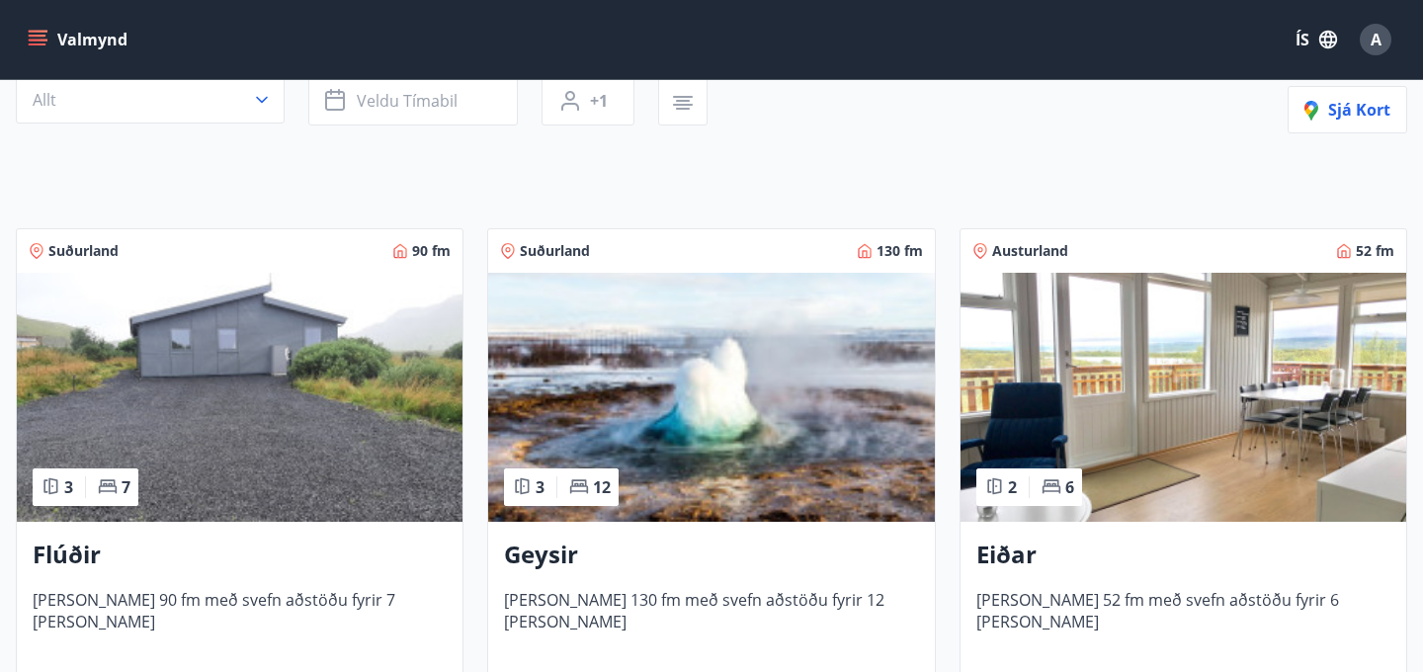
scroll to position [224, 0]
click at [867, 369] on img at bounding box center [711, 398] width 446 height 249
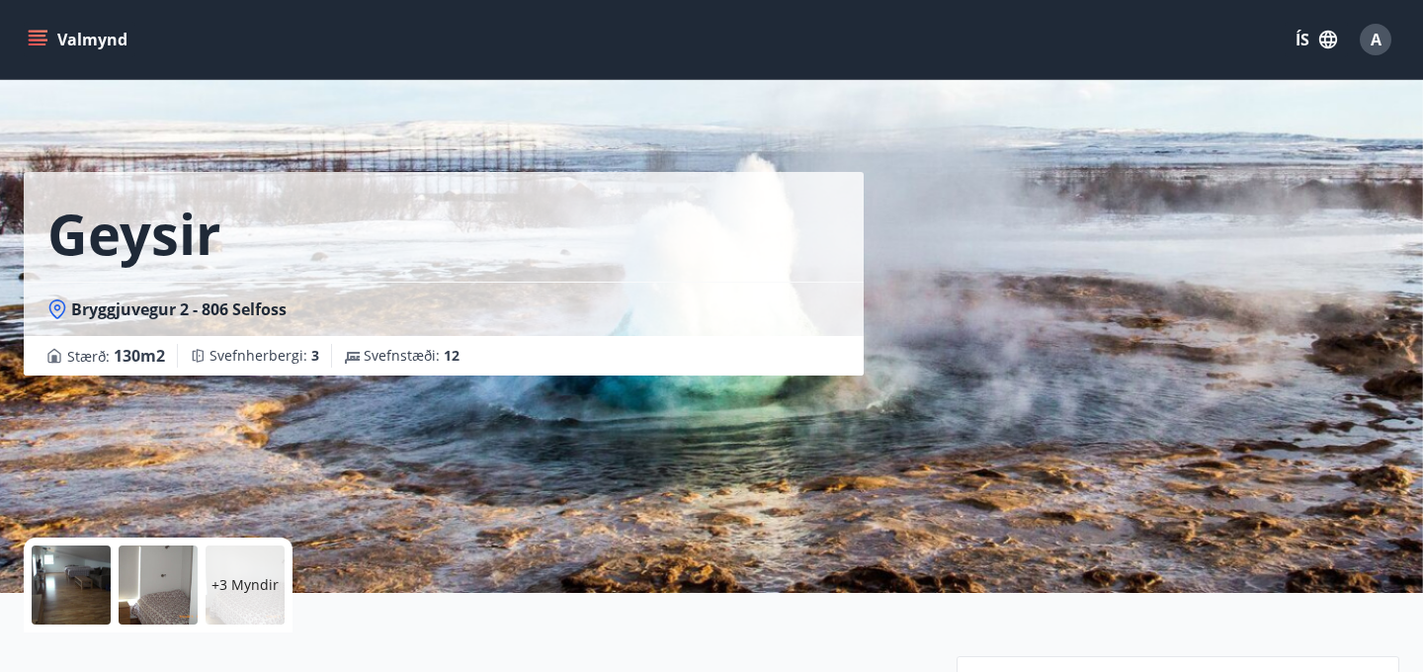
click at [69, 589] on div at bounding box center [71, 585] width 79 height 79
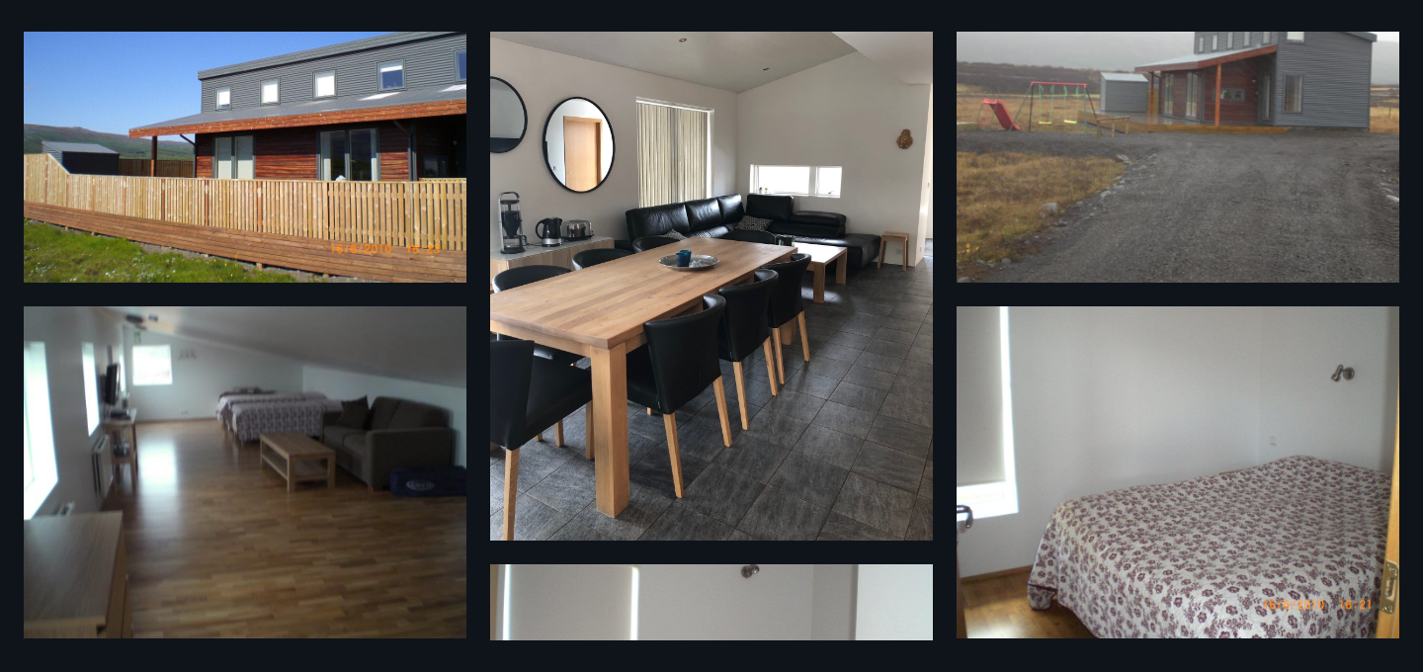
scroll to position [156, 0]
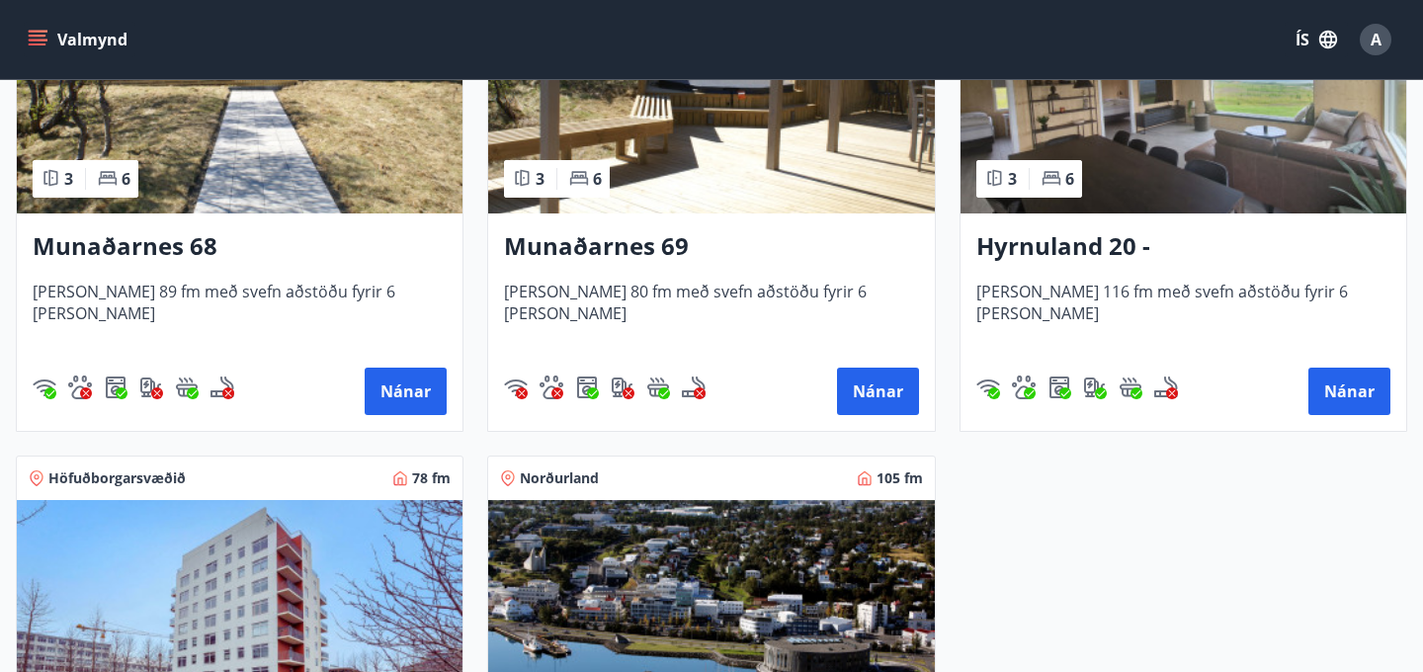
scroll to position [926, 0]
